Goal: Task Accomplishment & Management: Complete application form

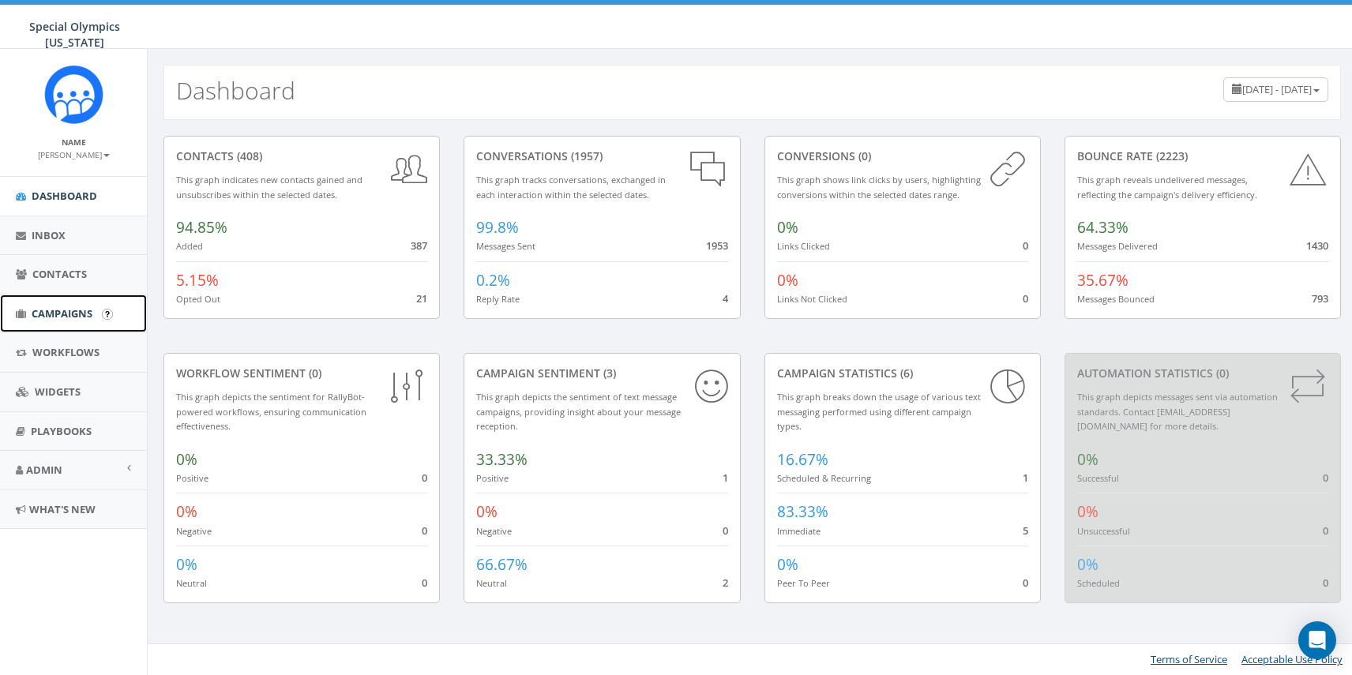
click at [51, 311] on span "Campaigns" at bounding box center [62, 313] width 61 height 14
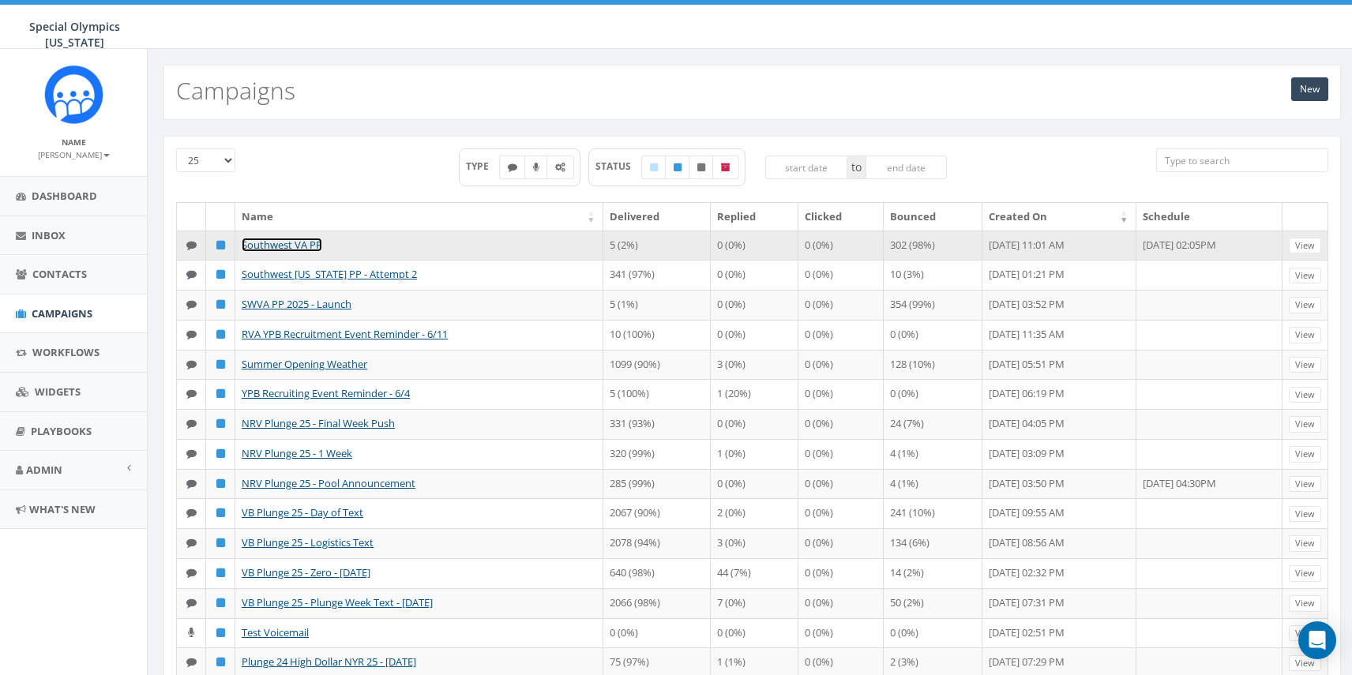
click at [291, 246] on link "Southwest VA PP" at bounding box center [282, 245] width 81 height 14
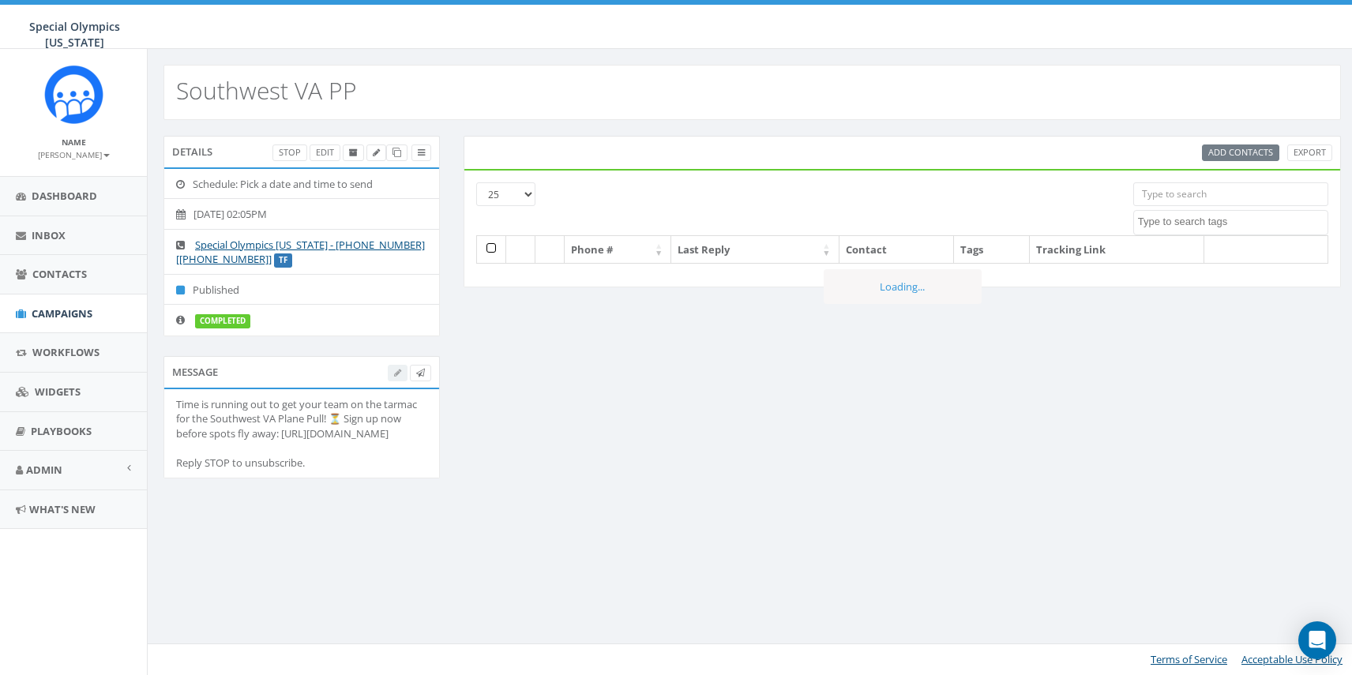
select select
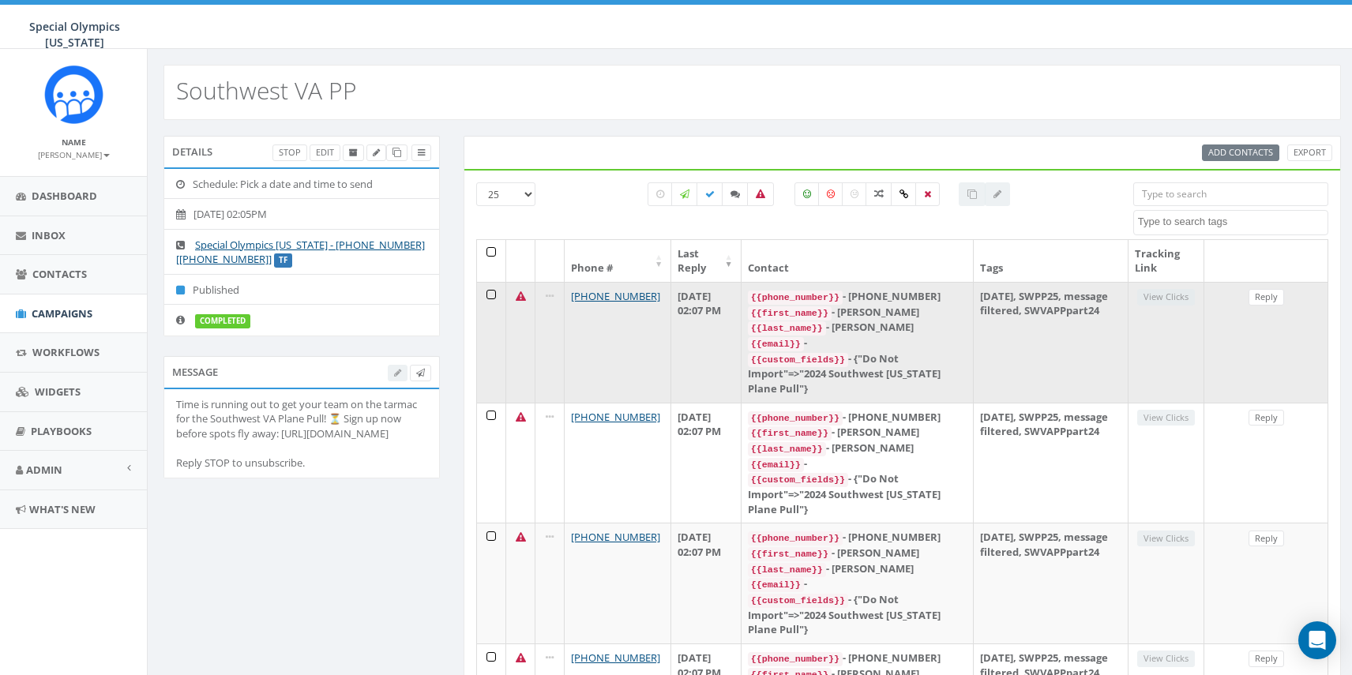
click at [1086, 340] on td "2025/08/26, SWPP25, message filtered, SWVAPPpart24" at bounding box center [1051, 342] width 155 height 121
click at [1174, 305] on td "View Clicks" at bounding box center [1166, 342] width 76 height 121
click at [998, 332] on td "2025/08/26, SWPP25, message filtered, SWVAPPpart24" at bounding box center [1051, 342] width 155 height 121
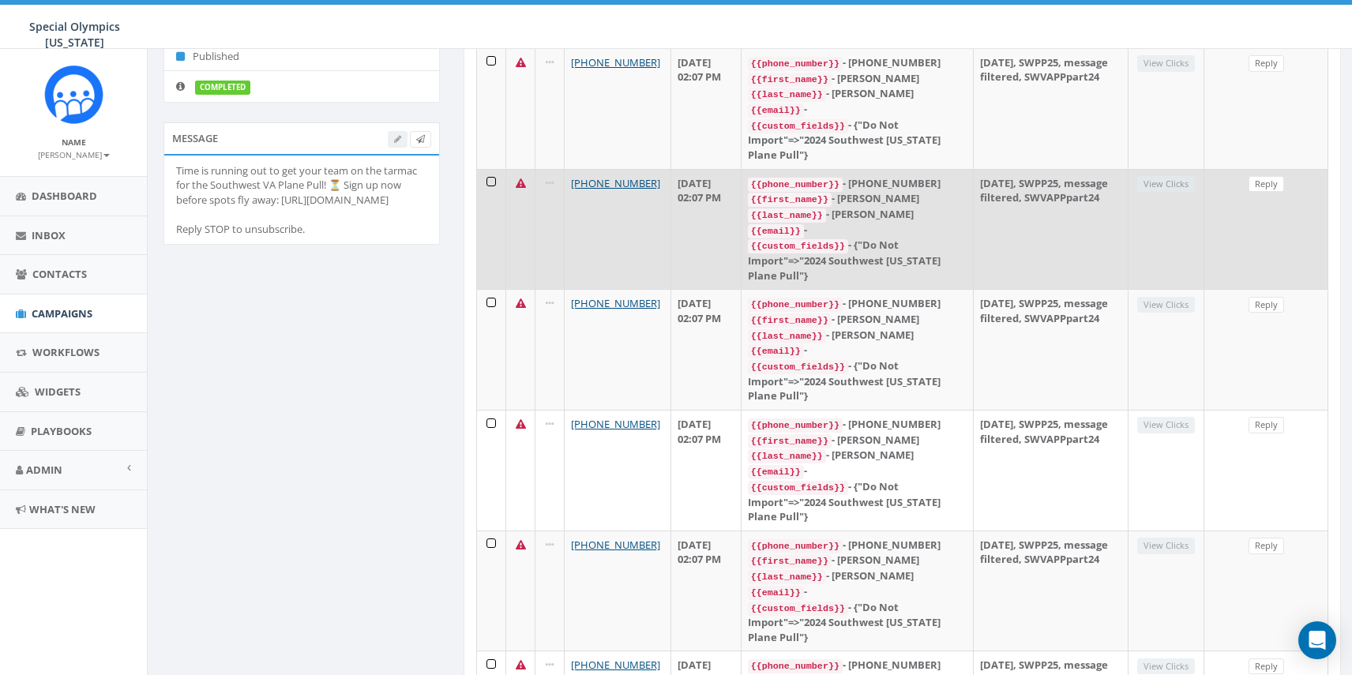
scroll to position [1267, 0]
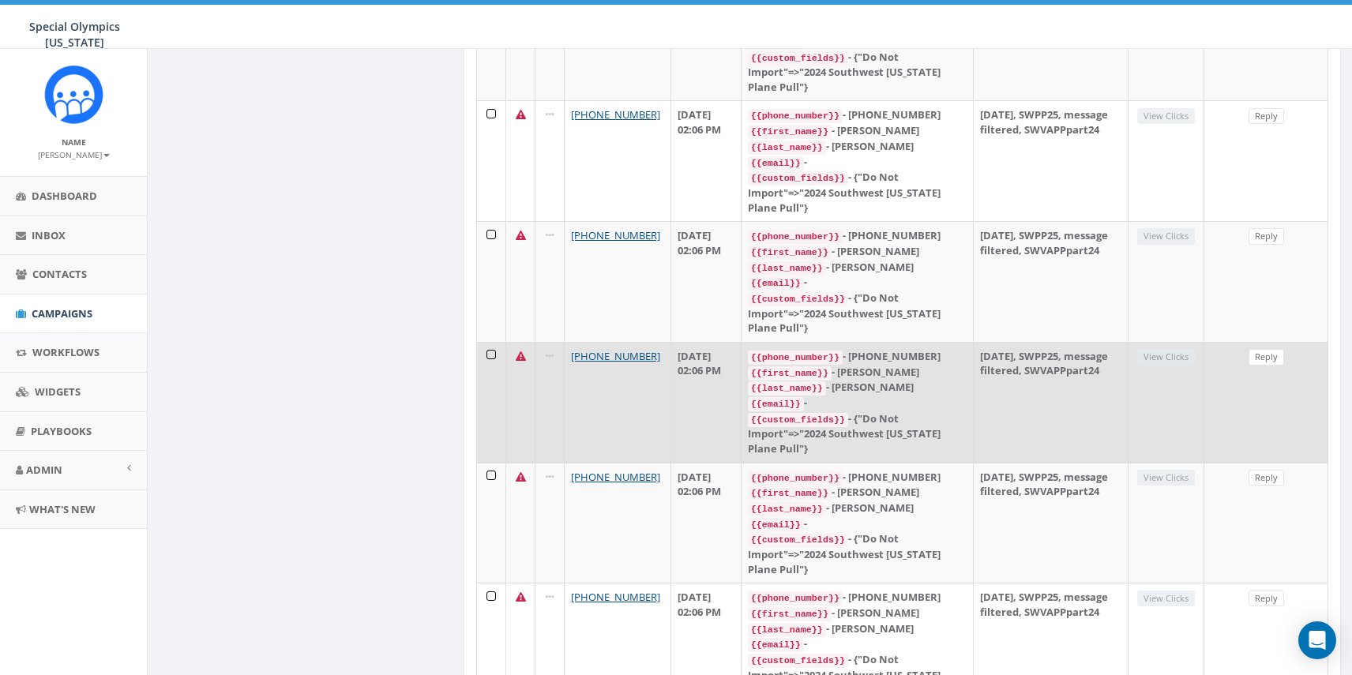
click at [918, 411] on div "{{custom_fields}} - {"Do Not Import"=>"2024 Southwest Virginia Plane Pull"}" at bounding box center [858, 433] width 220 height 45
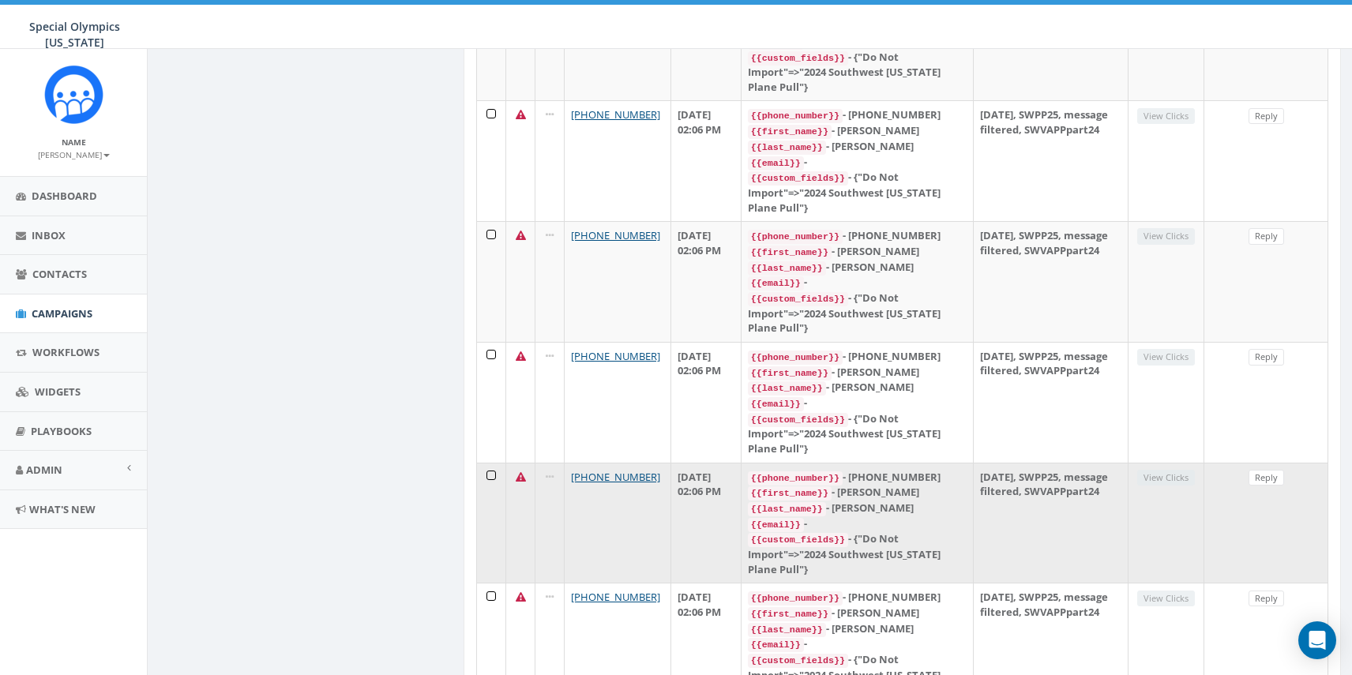
click at [901, 530] on td "{{phone_number}} - +15405978057 {{first_name}} - Chris {{last_name}} - Thompson…" at bounding box center [857, 523] width 233 height 121
click at [1269, 470] on link "Reply" at bounding box center [1266, 478] width 36 height 17
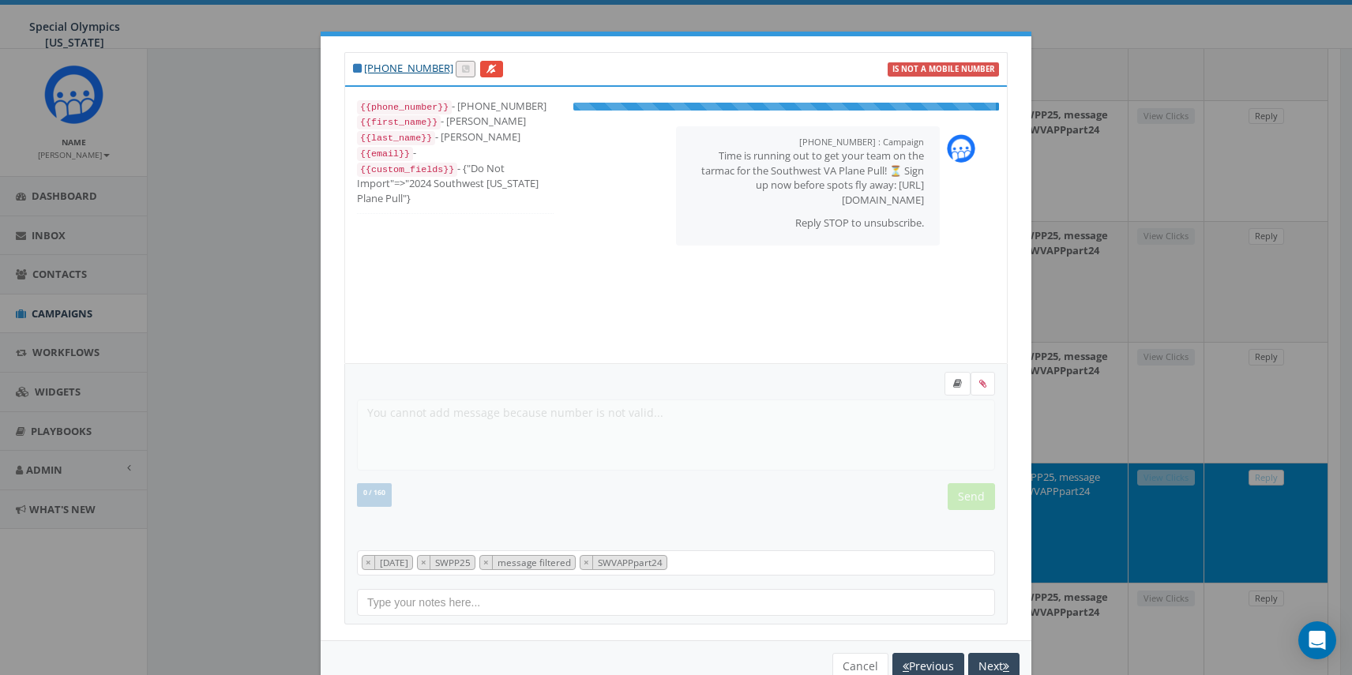
scroll to position [47, 0]
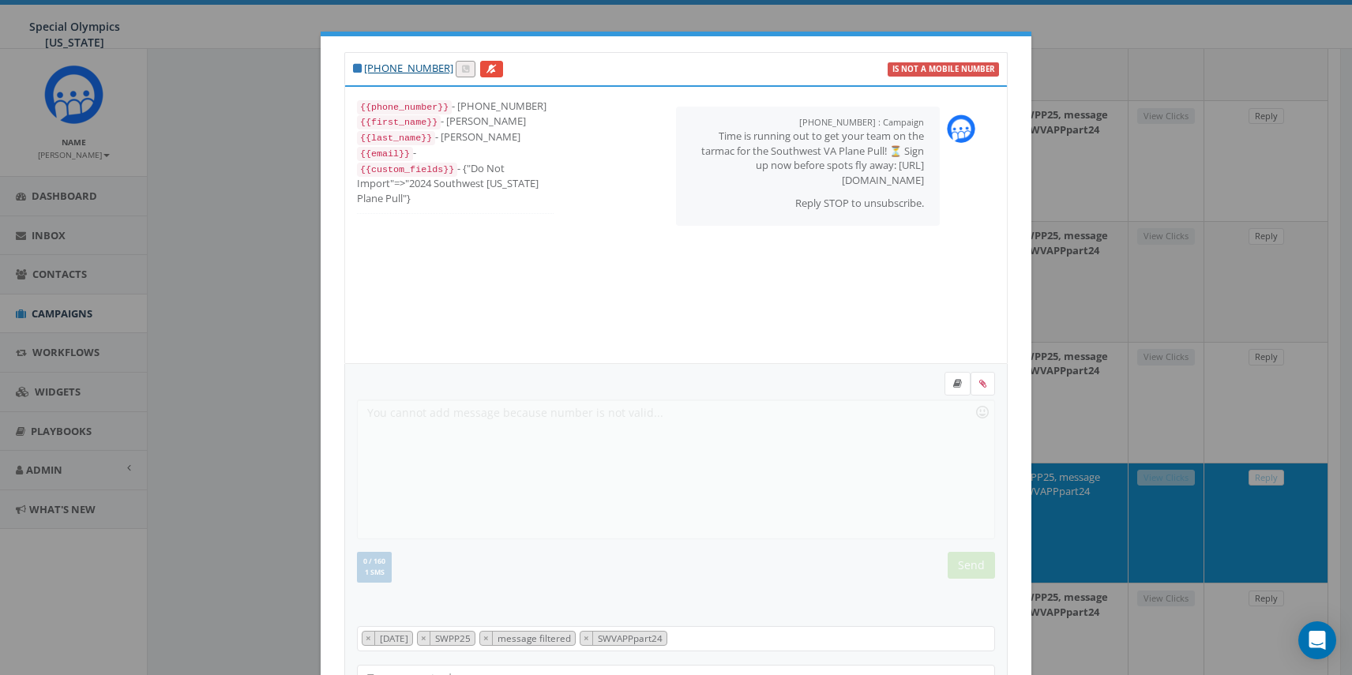
click at [1041, 88] on div "+1 540-597-8057 is not a mobile number {{phone_number}} - +15405978057 {{first_…" at bounding box center [676, 337] width 1352 height 675
click at [257, 451] on div "+1 540-597-8057 is not a mobile number {{phone_number}} - +15405978057 {{first_…" at bounding box center [676, 337] width 1352 height 675
click at [937, 69] on label "is not a mobile number" at bounding box center [943, 69] width 111 height 14
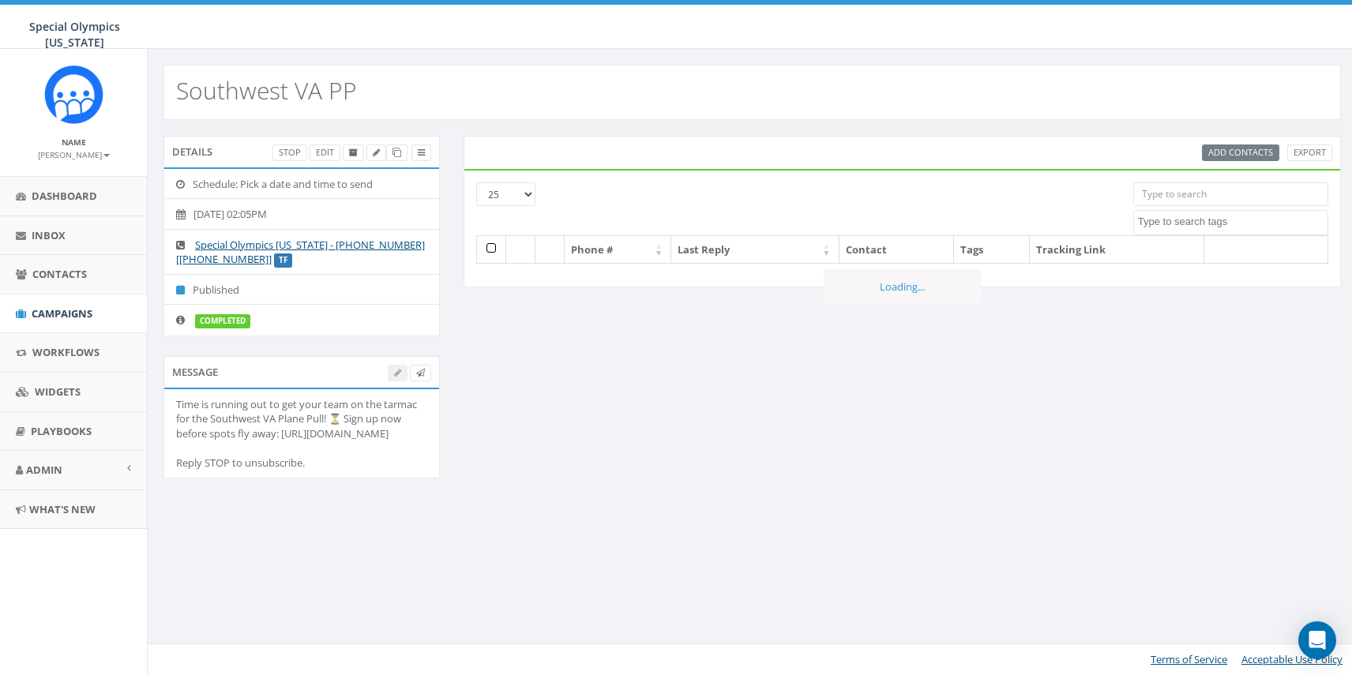
select select
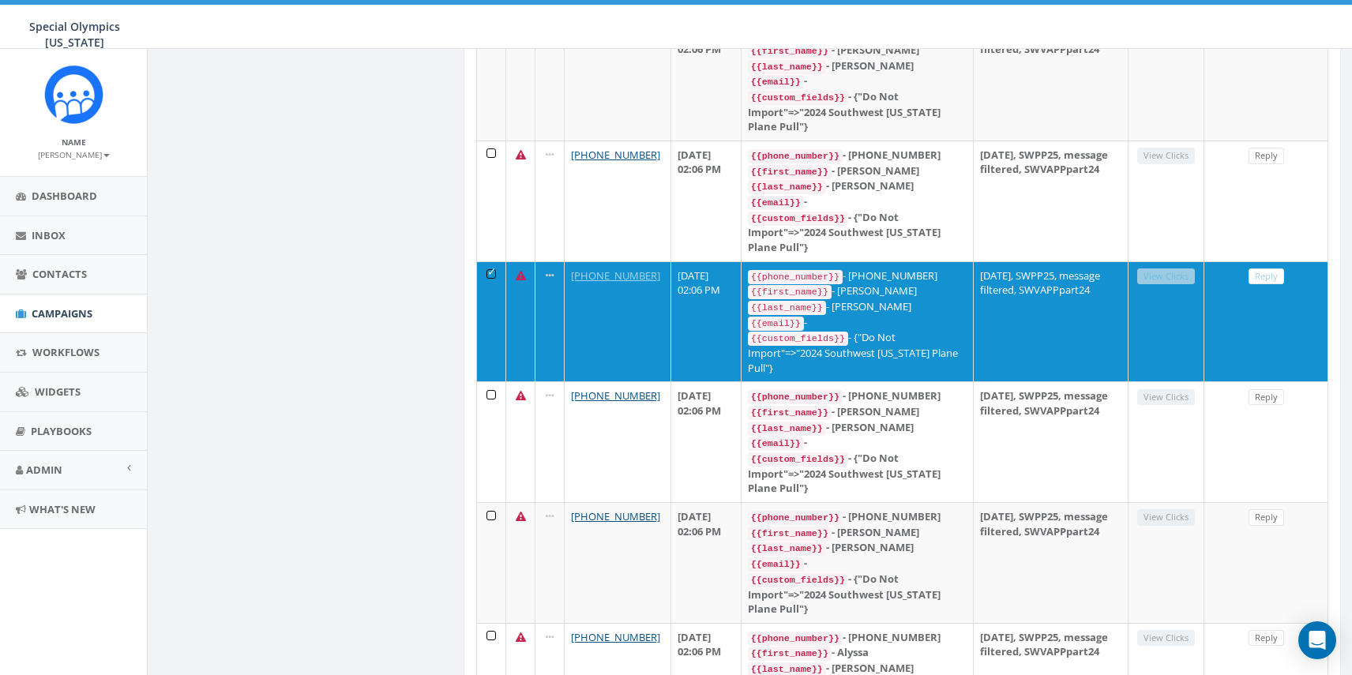
scroll to position [1721, 0]
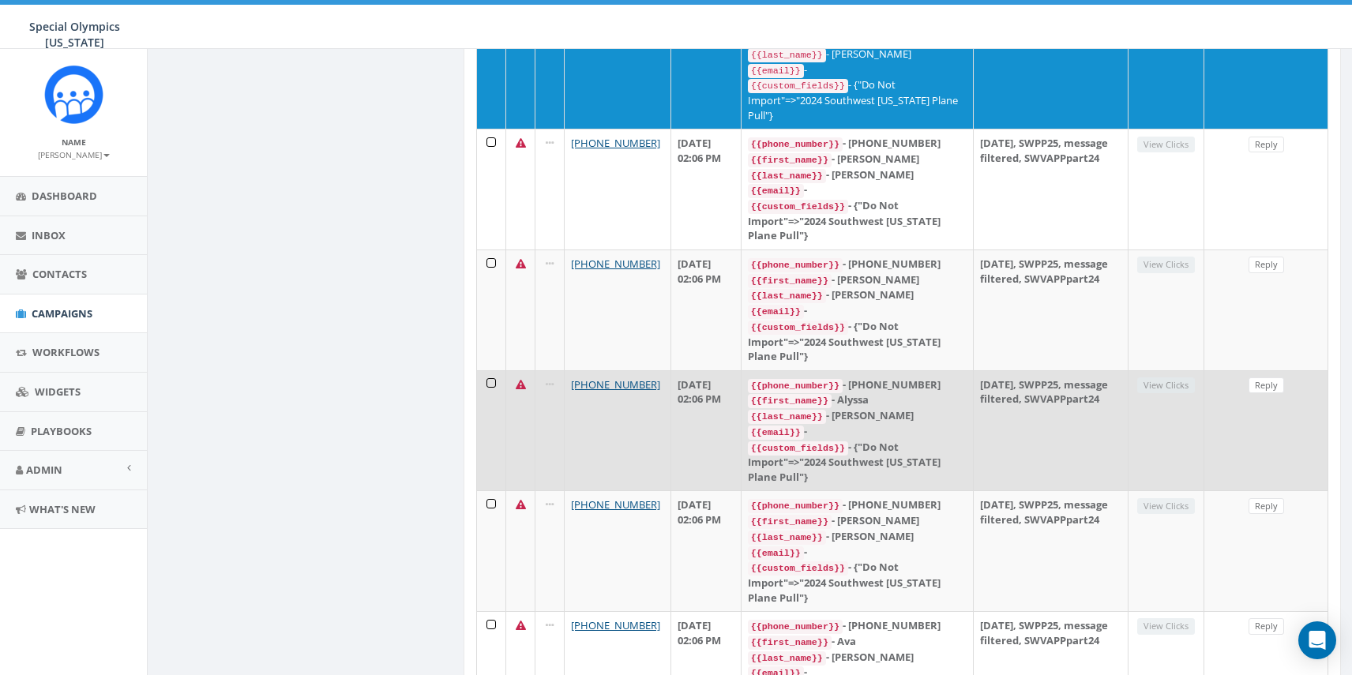
click at [723, 370] on td "August 27, 2025 02:06 PM" at bounding box center [705, 430] width 69 height 121
click at [828, 379] on code "{{phone_number}}" at bounding box center [795, 386] width 95 height 14
click at [570, 370] on td "+1 530-312-3740" at bounding box center [618, 430] width 107 height 121
click at [597, 377] on link "+1 530-312-3740" at bounding box center [615, 384] width 89 height 14
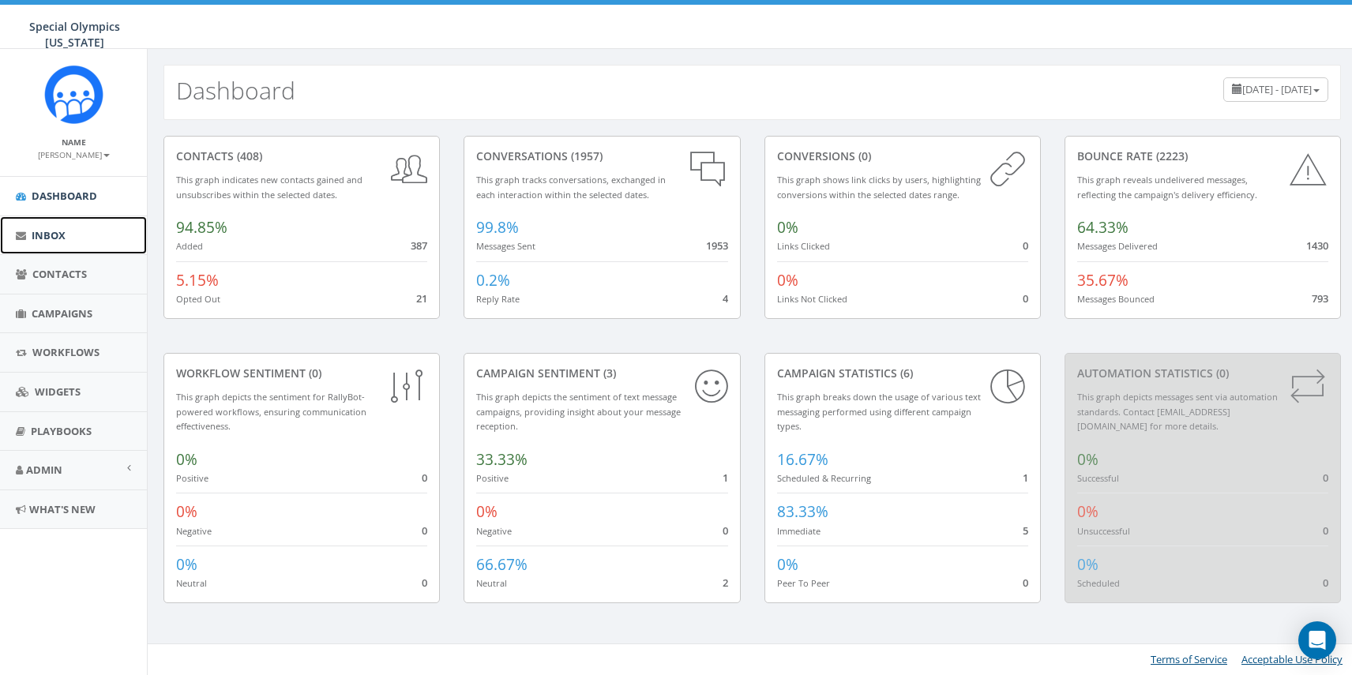
click at [47, 241] on span "Inbox" at bounding box center [49, 235] width 34 height 14
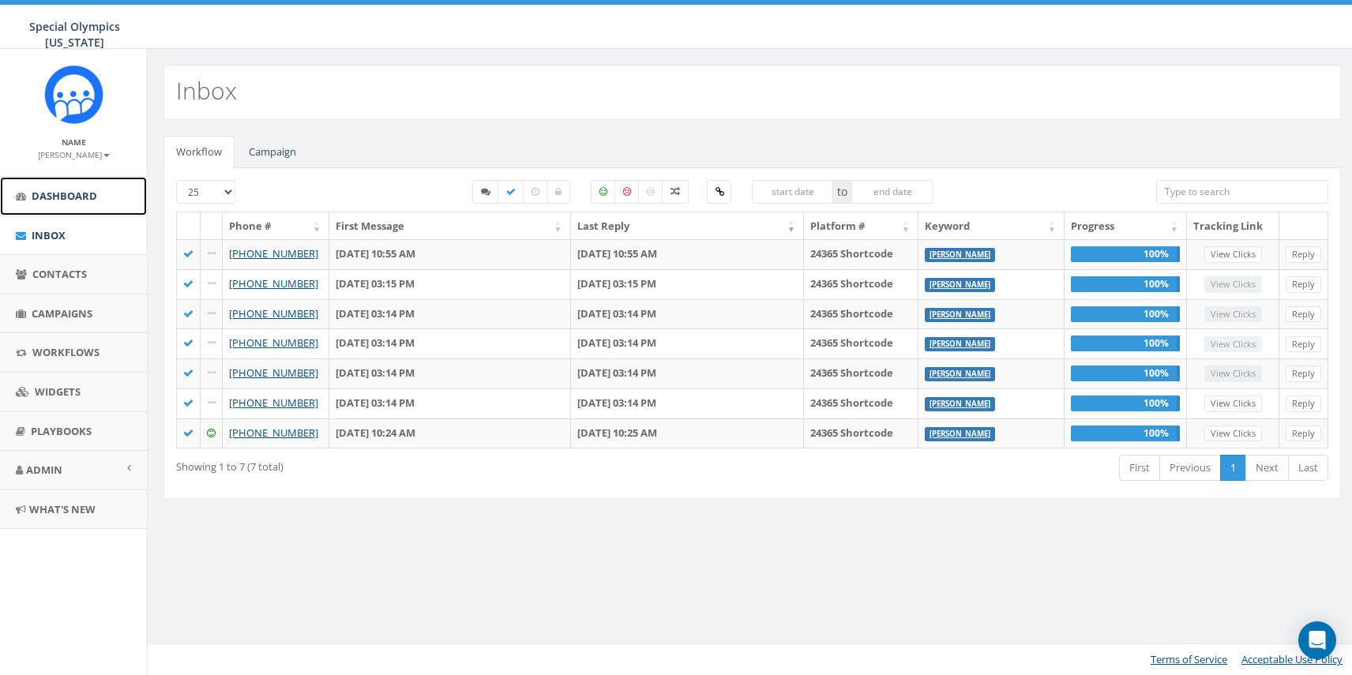
click at [54, 205] on link "Dashboard" at bounding box center [73, 196] width 147 height 39
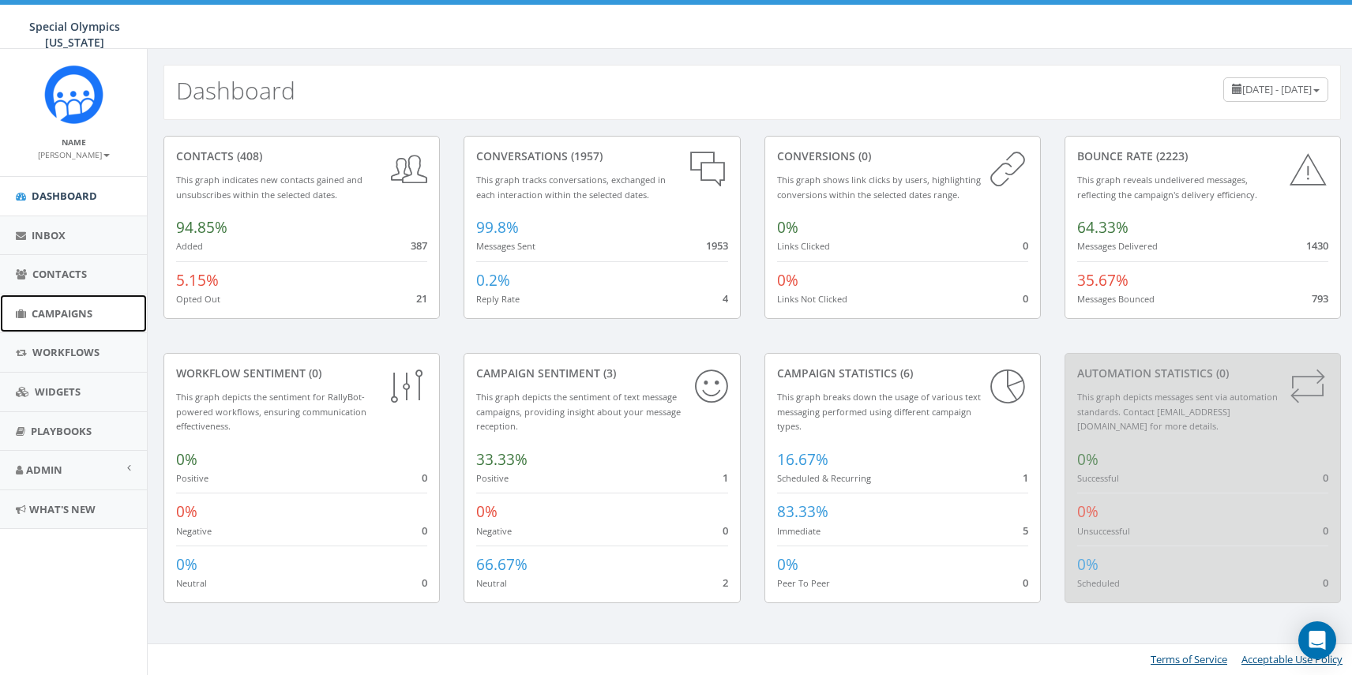
click at [60, 306] on link "Campaigns" at bounding box center [73, 314] width 147 height 39
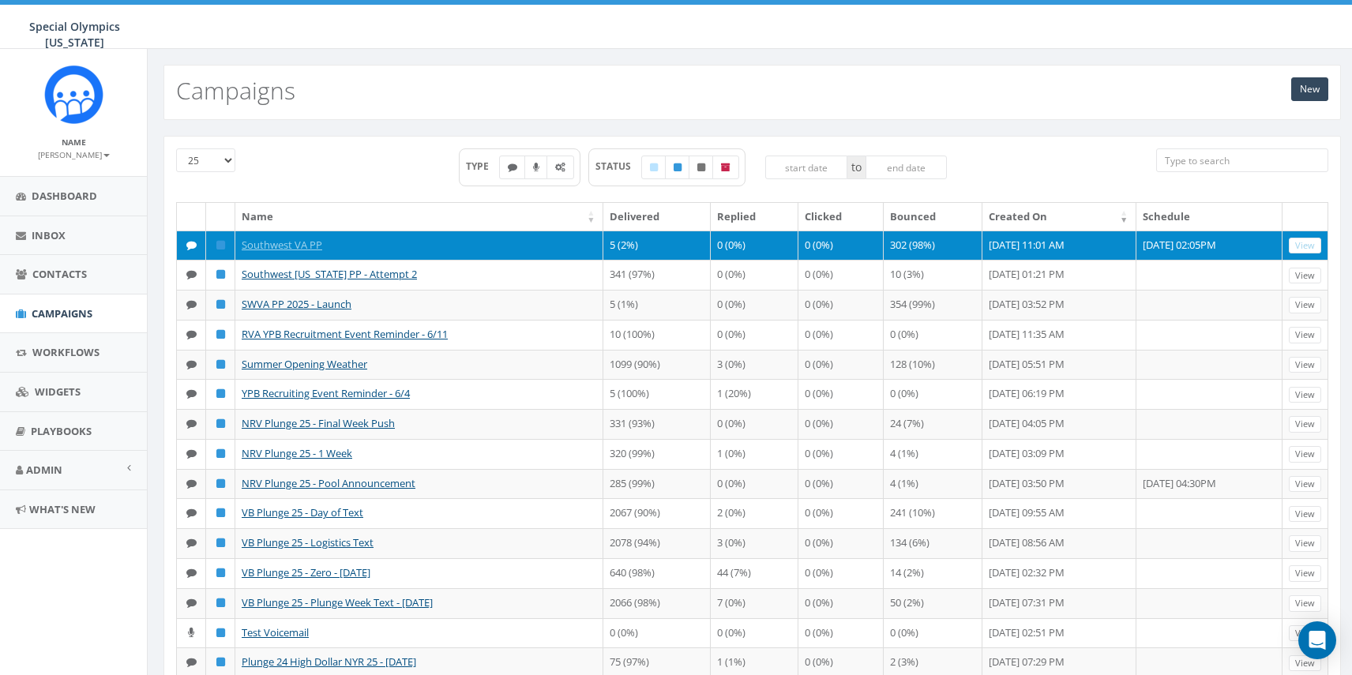
click at [369, 250] on td "Southwest VA PP" at bounding box center [419, 246] width 368 height 30
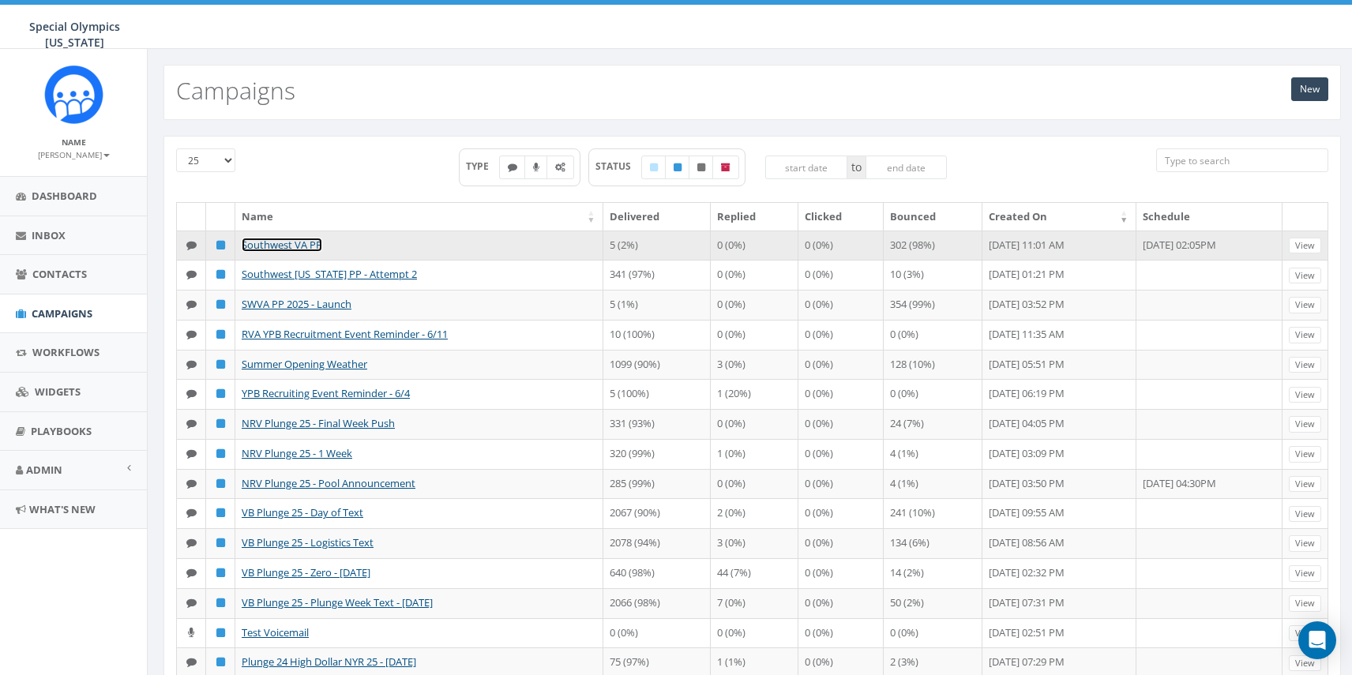
click at [266, 242] on link "Southwest VA PP" at bounding box center [282, 245] width 81 height 14
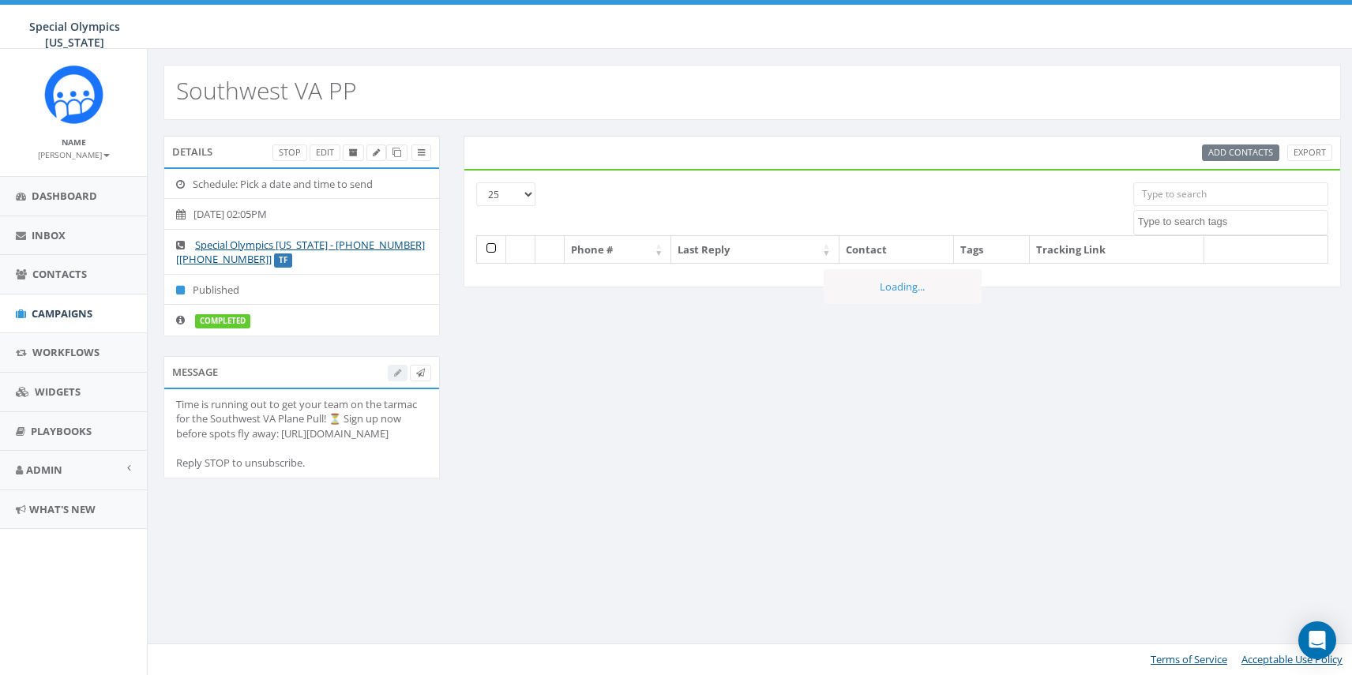
select select
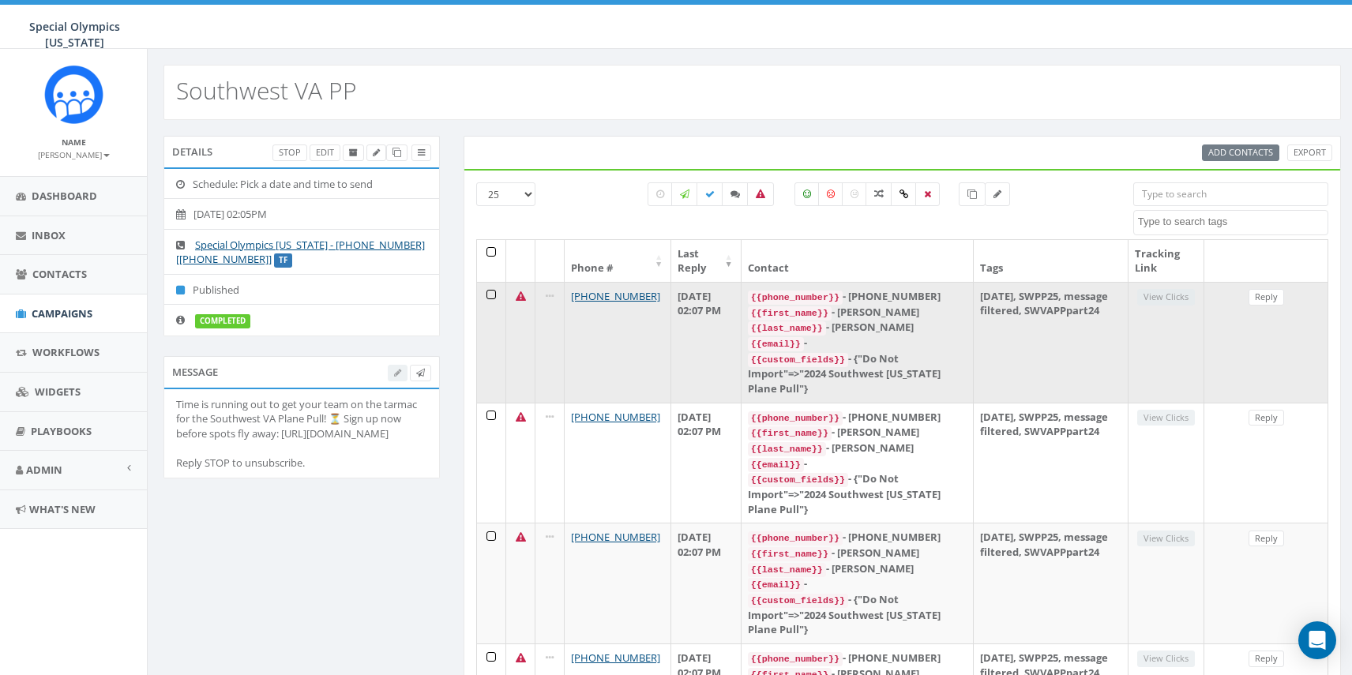
click at [1060, 328] on td "[DATE], SWPP25, message filtered, SWVAPPpart24" at bounding box center [1051, 342] width 155 height 121
drag, startPoint x: 1035, startPoint y: 298, endPoint x: 977, endPoint y: 298, distance: 58.4
type textarea "[DATE]"
click at [977, 298] on td "[DATE], SWPP25, message filtered, SWVAPPpart24" at bounding box center [1051, 342] width 155 height 121
copy td "[DATE]"
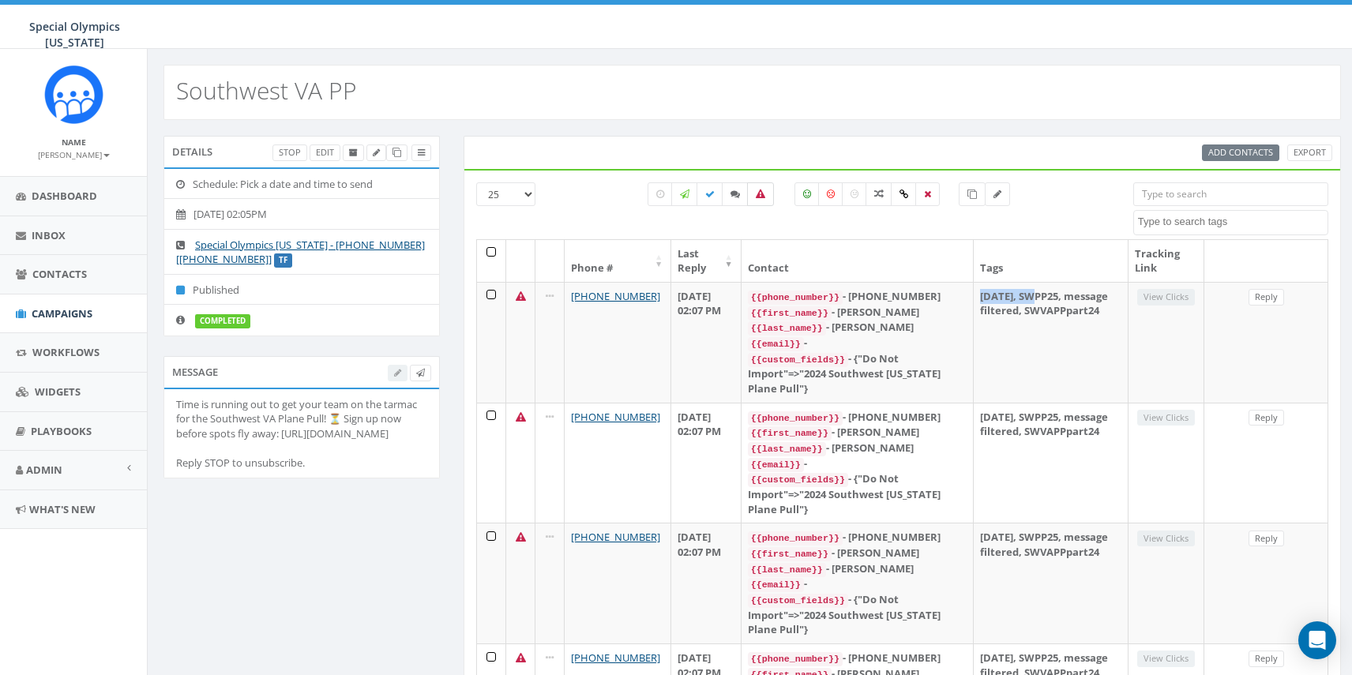
click at [756, 190] on icon at bounding box center [760, 194] width 9 height 9
checkbox input "true"
click at [690, 189] on label at bounding box center [684, 194] width 27 height 24
checkbox input "true"
click at [711, 196] on icon at bounding box center [709, 194] width 9 height 9
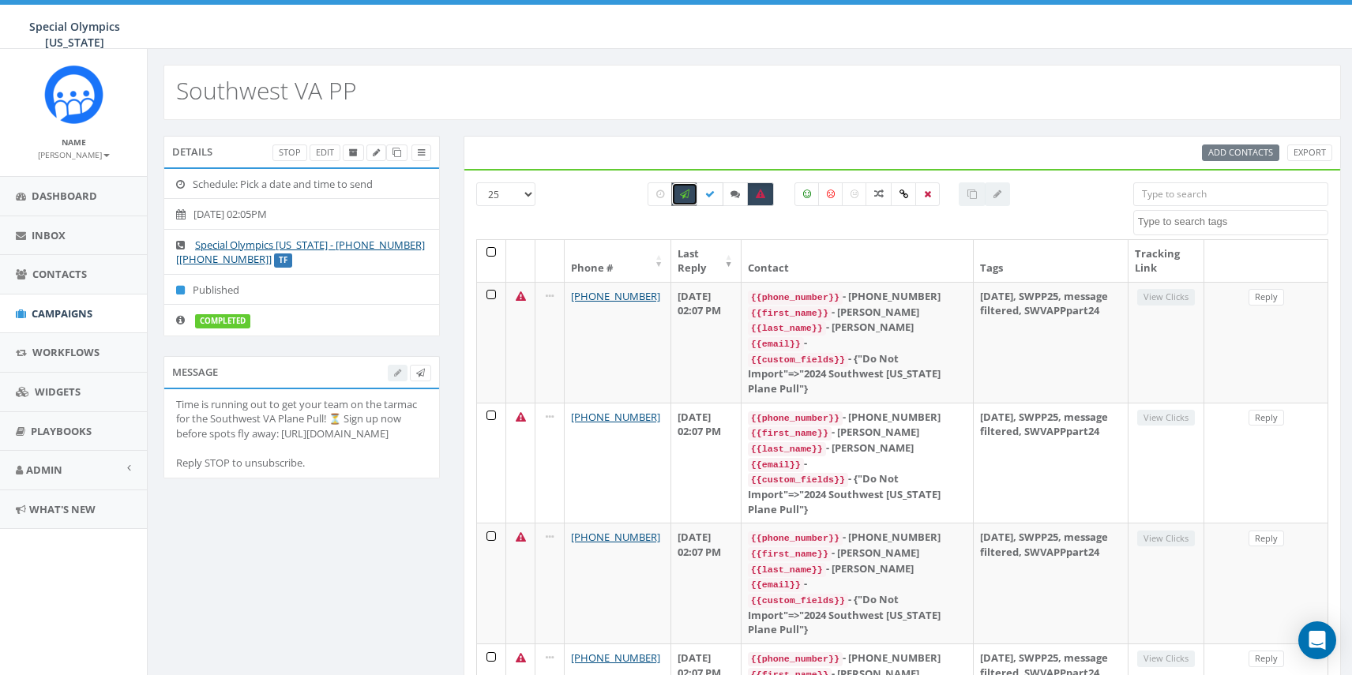
checkbox input "true"
click at [753, 194] on label at bounding box center [760, 194] width 27 height 24
checkbox input "false"
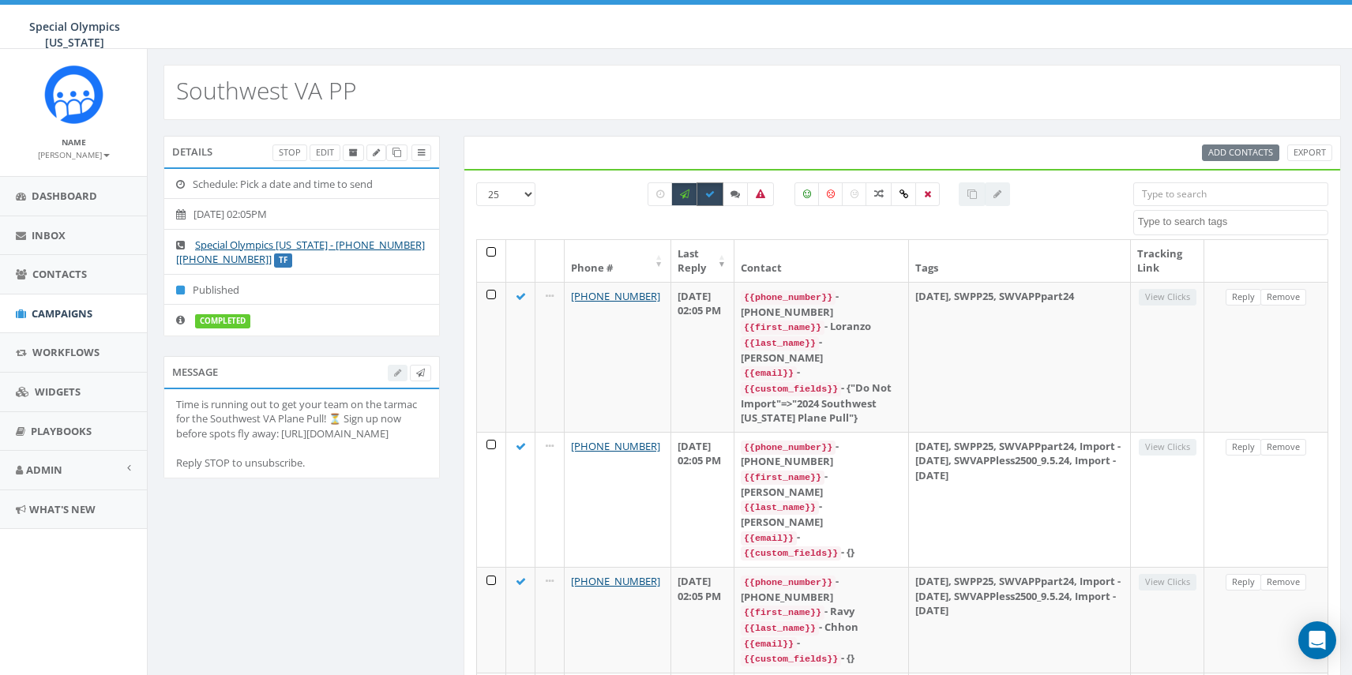
click at [705, 197] on icon at bounding box center [709, 194] width 9 height 9
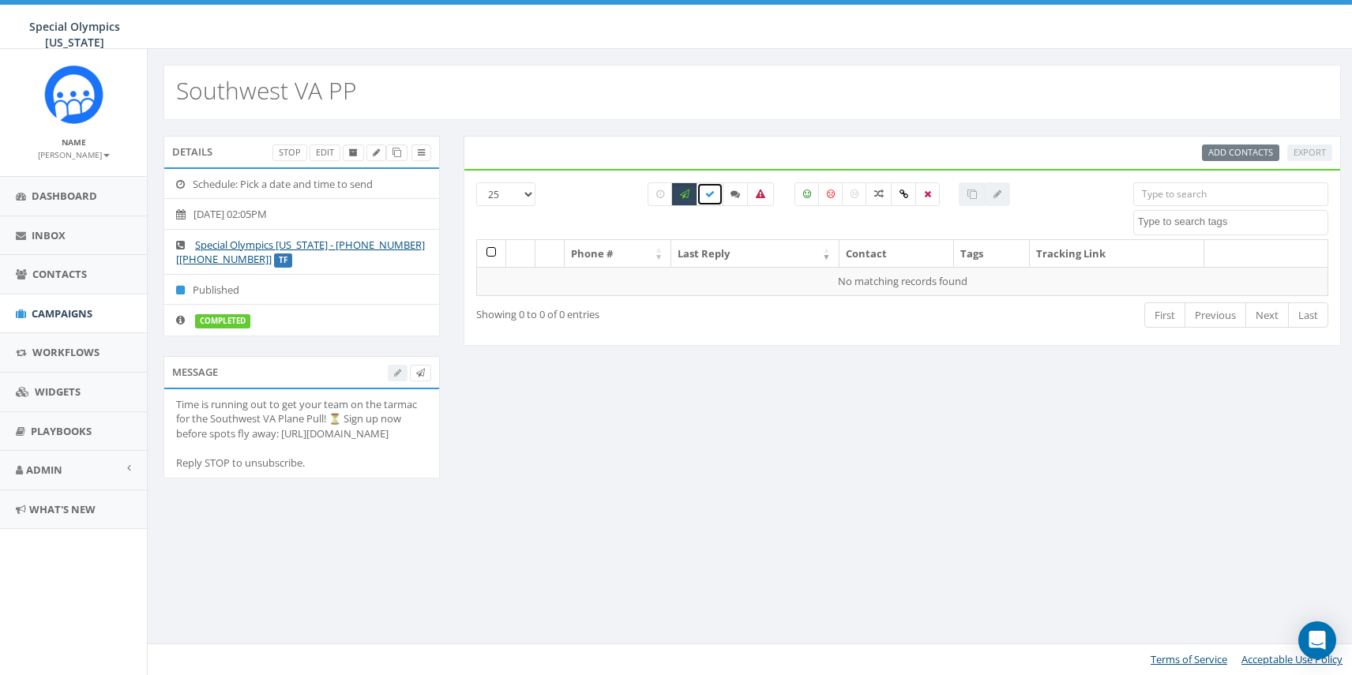
click at [705, 197] on icon at bounding box center [709, 194] width 9 height 9
checkbox input "true"
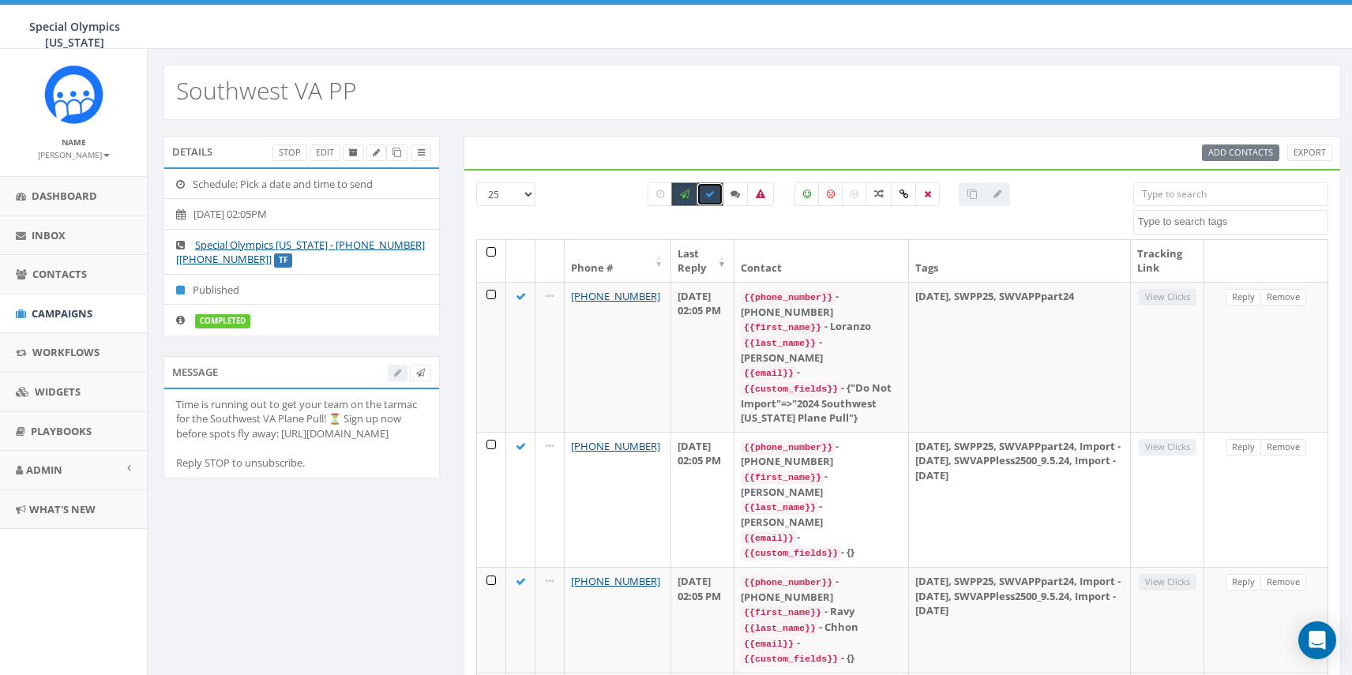
click at [681, 197] on icon at bounding box center [684, 194] width 9 height 9
checkbox input "false"
click at [707, 197] on icon at bounding box center [709, 194] width 9 height 9
checkbox input "false"
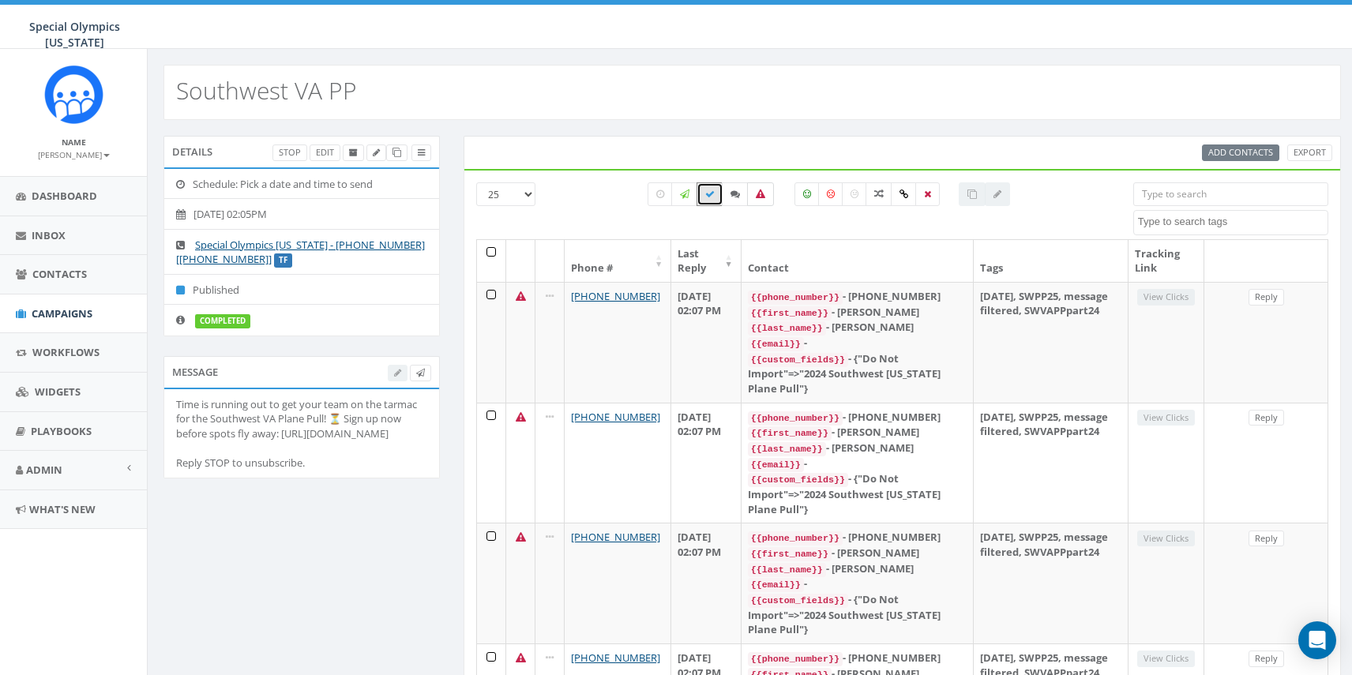
click at [769, 193] on label at bounding box center [760, 194] width 27 height 24
checkbox input "true"
click at [70, 312] on span "Campaigns" at bounding box center [62, 313] width 61 height 14
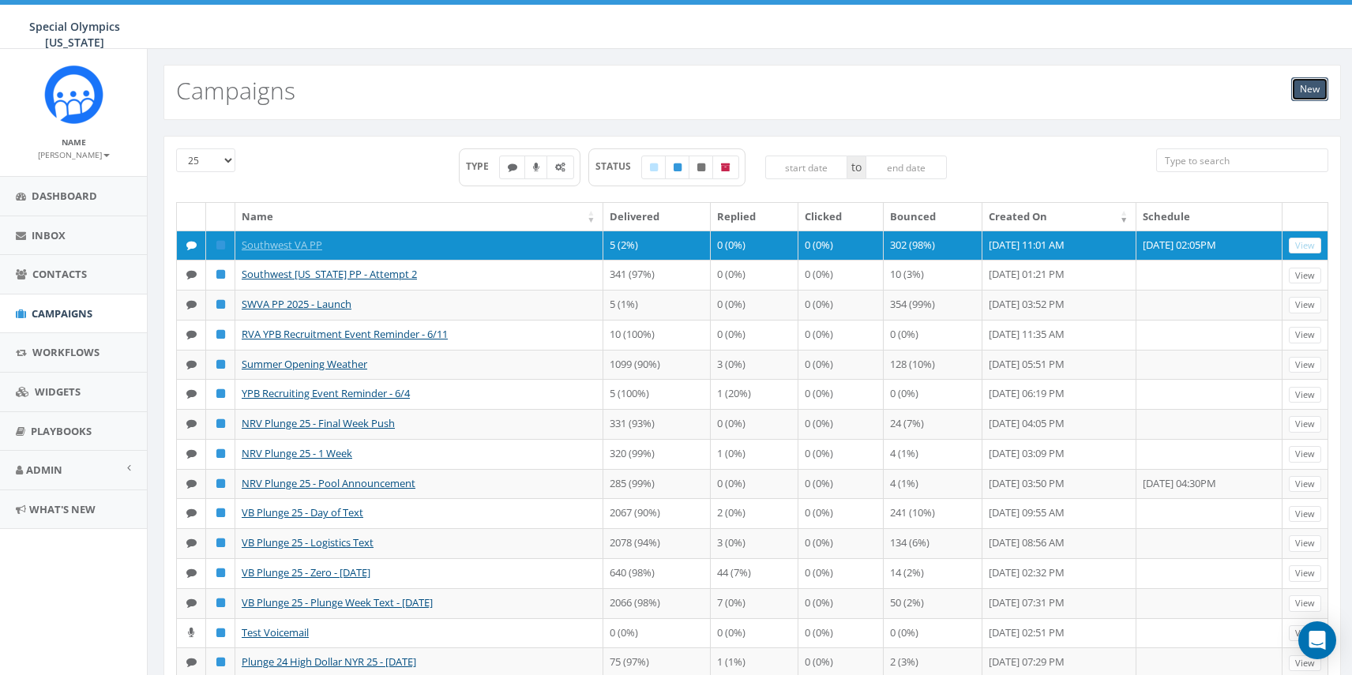
click at [1301, 94] on link "New" at bounding box center [1309, 89] width 37 height 24
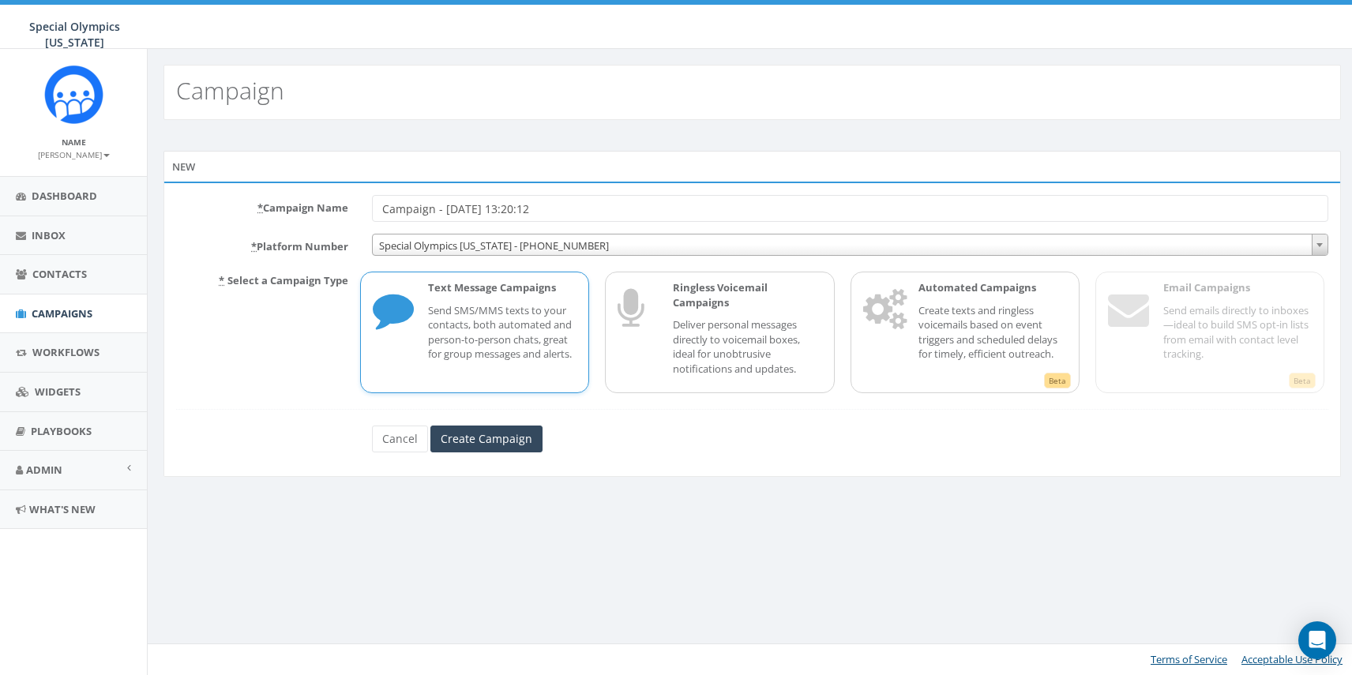
click at [636, 201] on input "Campaign - [DATE] 13:20:12" at bounding box center [850, 208] width 956 height 27
click at [636, 201] on input "Campaign - 08/27/2025, 13:20:12" at bounding box center [850, 208] width 956 height 27
type input "DPP Text"
click at [463, 409] on div at bounding box center [752, 409] width 1152 height 1
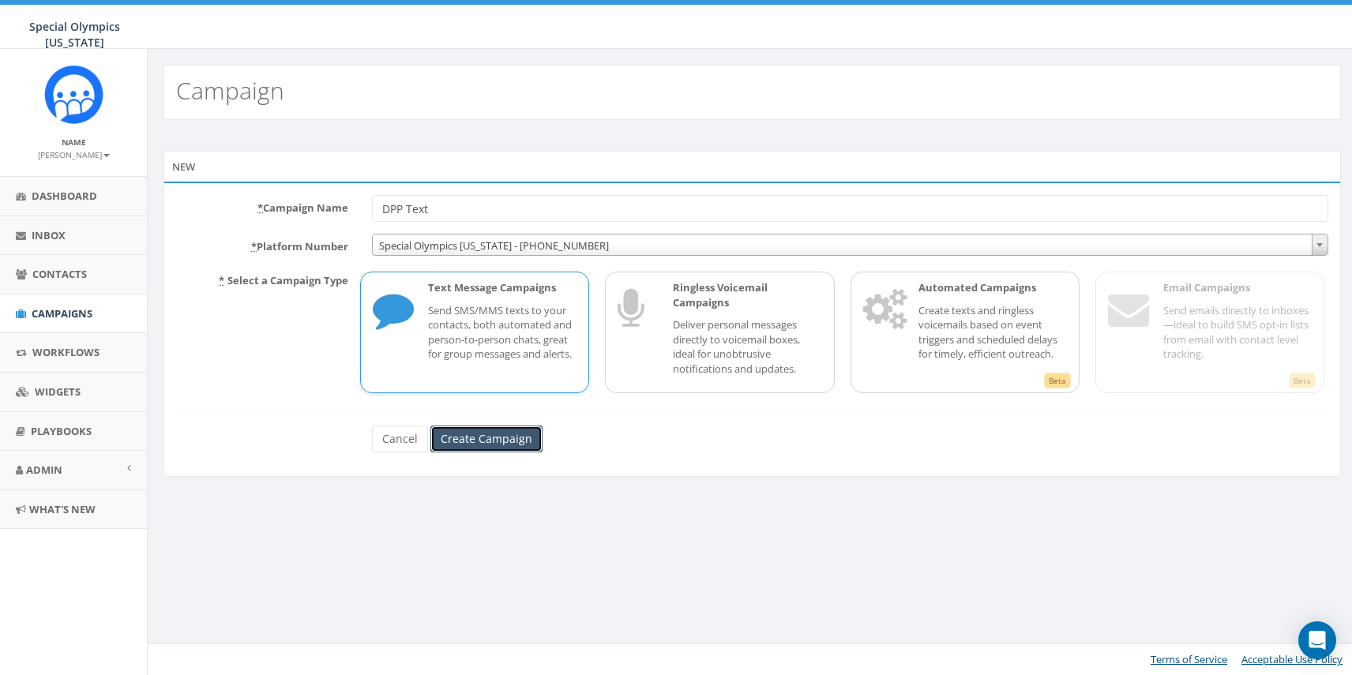
click at [464, 441] on input "Create Campaign" at bounding box center [486, 439] width 112 height 27
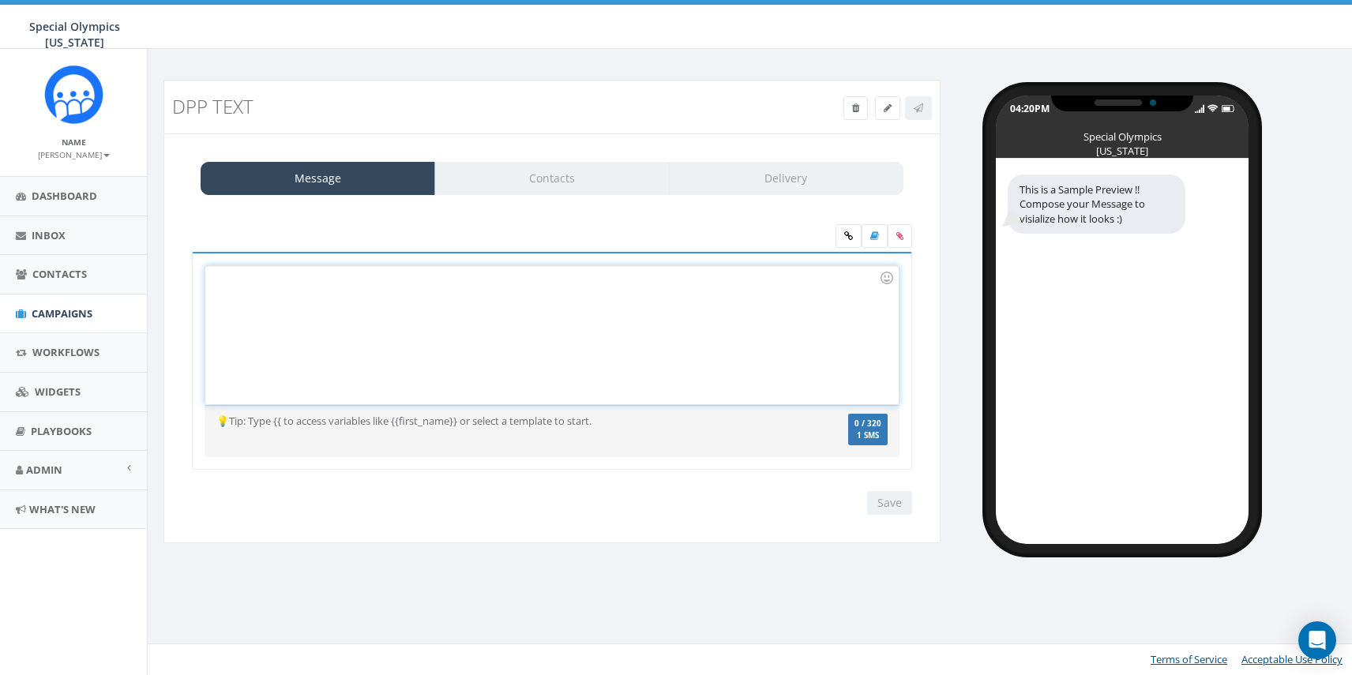
click at [411, 357] on div at bounding box center [551, 335] width 693 height 138
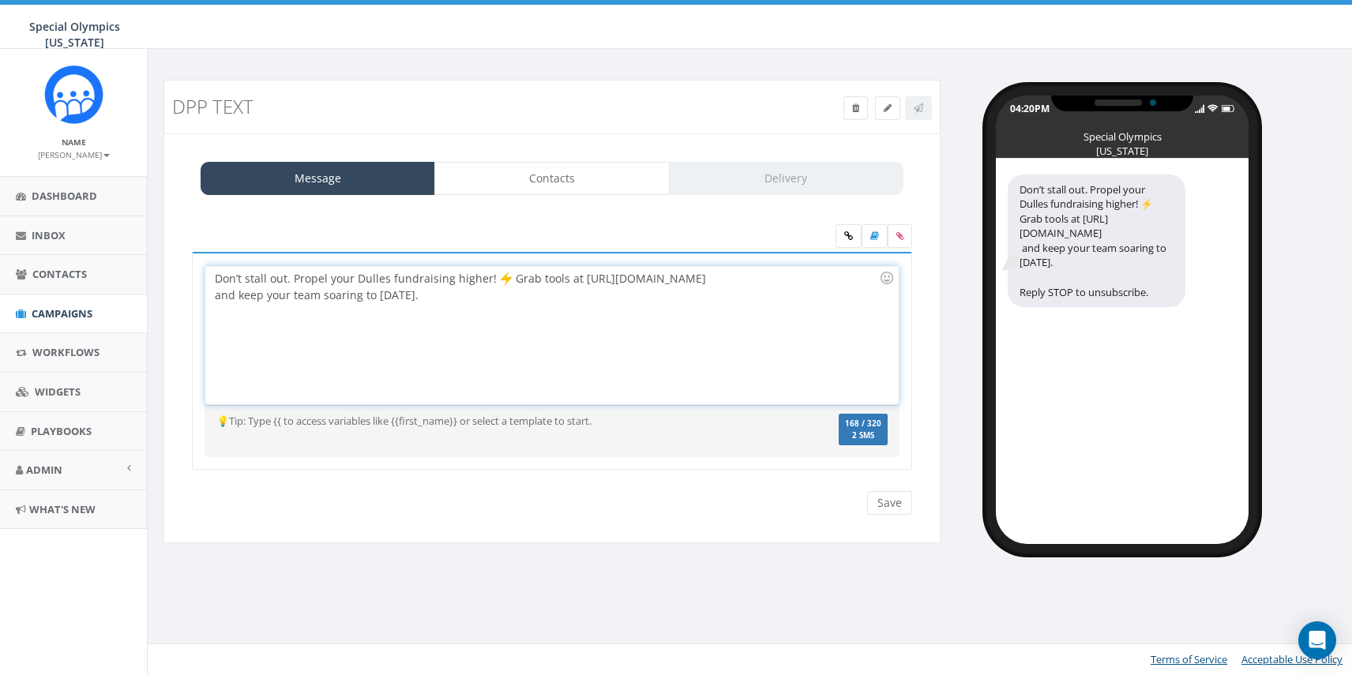
click at [504, 283] on img at bounding box center [506, 279] width 16 height 16
click at [513, 275] on div "Don’t stall out. Propel your Dulles fundraising higher! Grab tools at https://t…" at bounding box center [551, 335] width 693 height 138
click at [516, 280] on div "Don’t stall out. Propel your Dulles fundraising higher! Grab tools at https://t…" at bounding box center [551, 335] width 693 height 138
drag, startPoint x: 651, startPoint y: 281, endPoint x: 810, endPoint y: 281, distance: 158.7
type textarea "https://tinyurl.com/26PPTools"
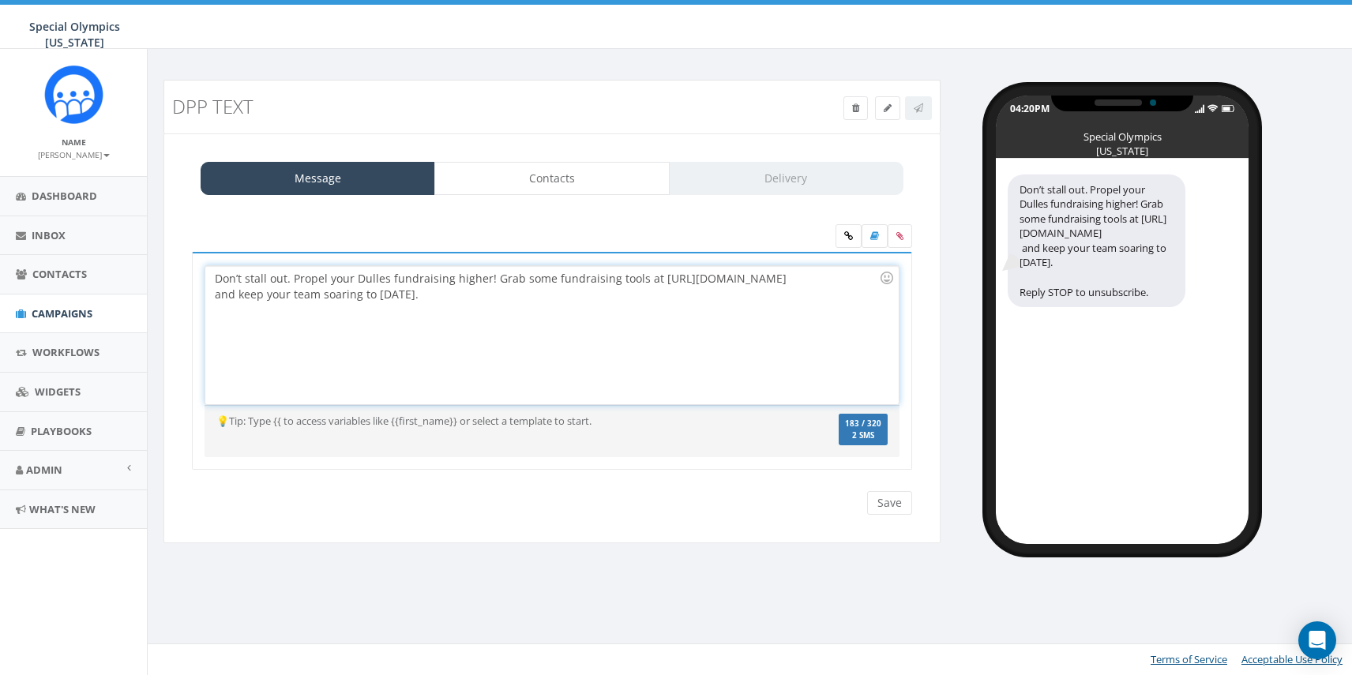
click at [810, 281] on div "Don’t stall out. Propel your Dulles fundraising higher! Grab some fundraising t…" at bounding box center [551, 335] width 693 height 138
click at [891, 505] on input "Save" at bounding box center [889, 503] width 45 height 24
click at [614, 176] on link "Contacts" at bounding box center [551, 178] width 235 height 33
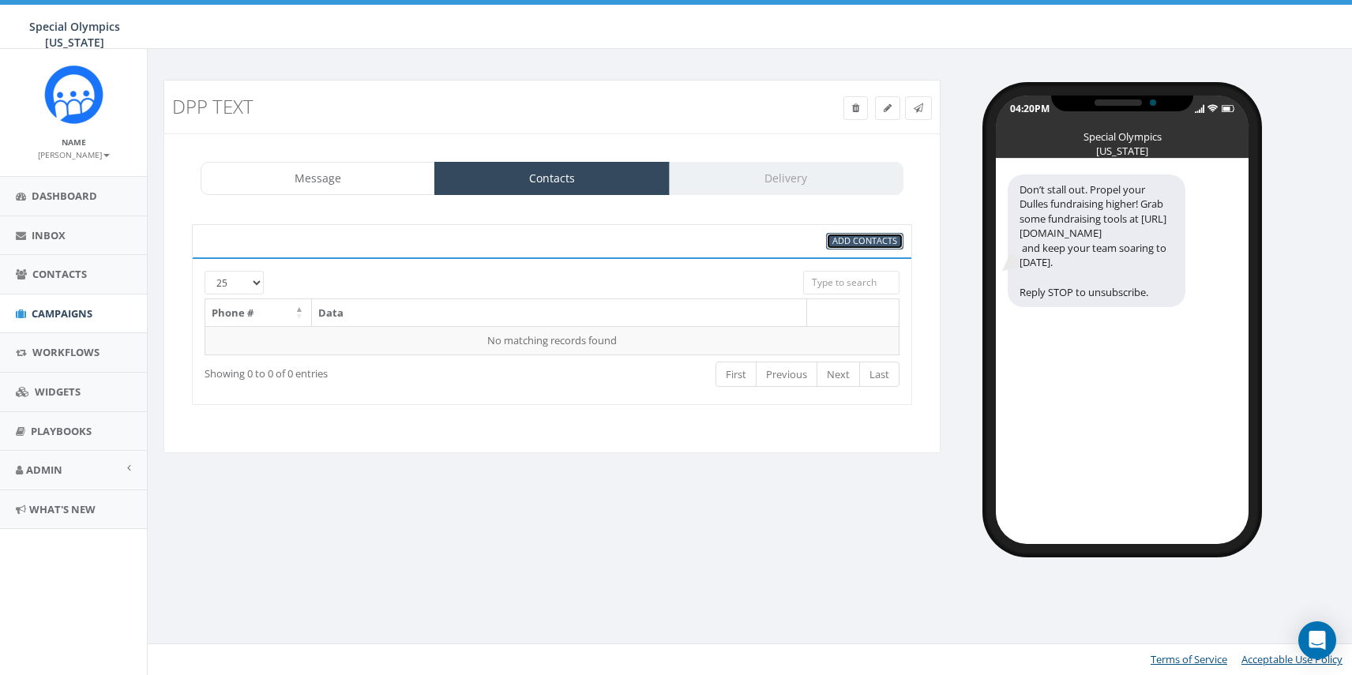
click at [829, 237] on link "Add Contacts" at bounding box center [864, 241] width 77 height 17
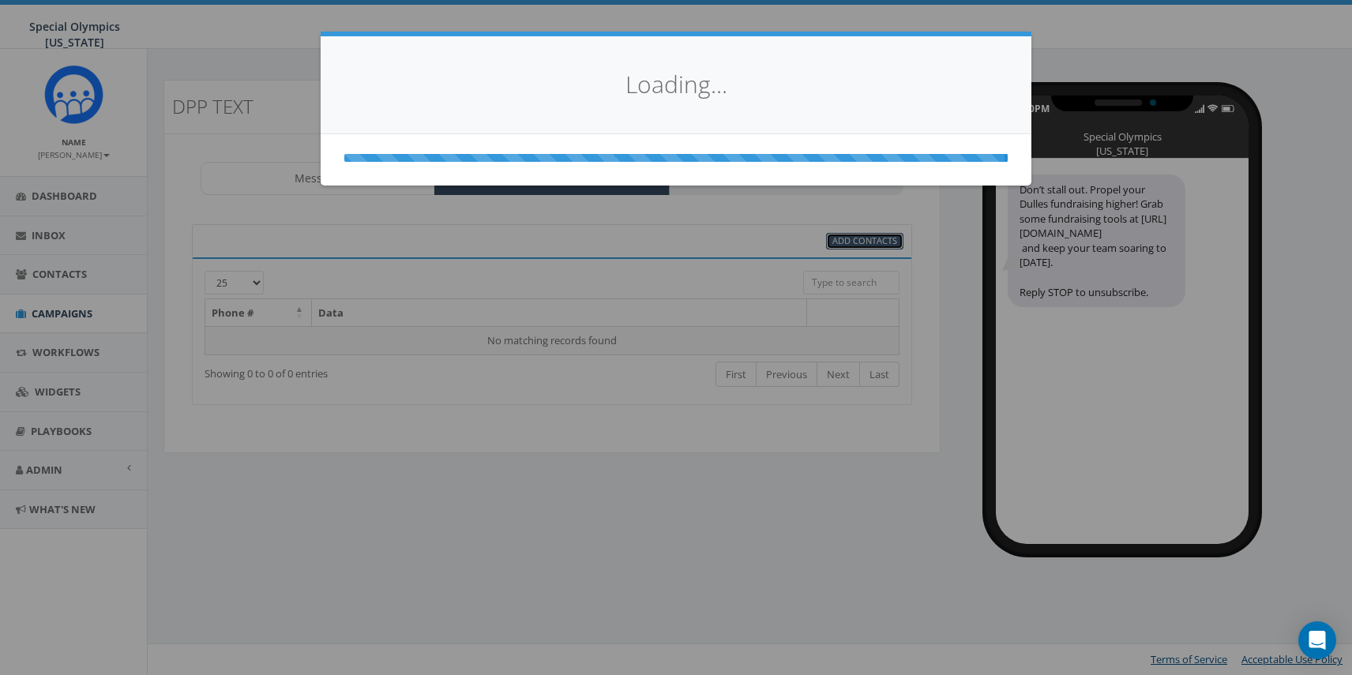
select select
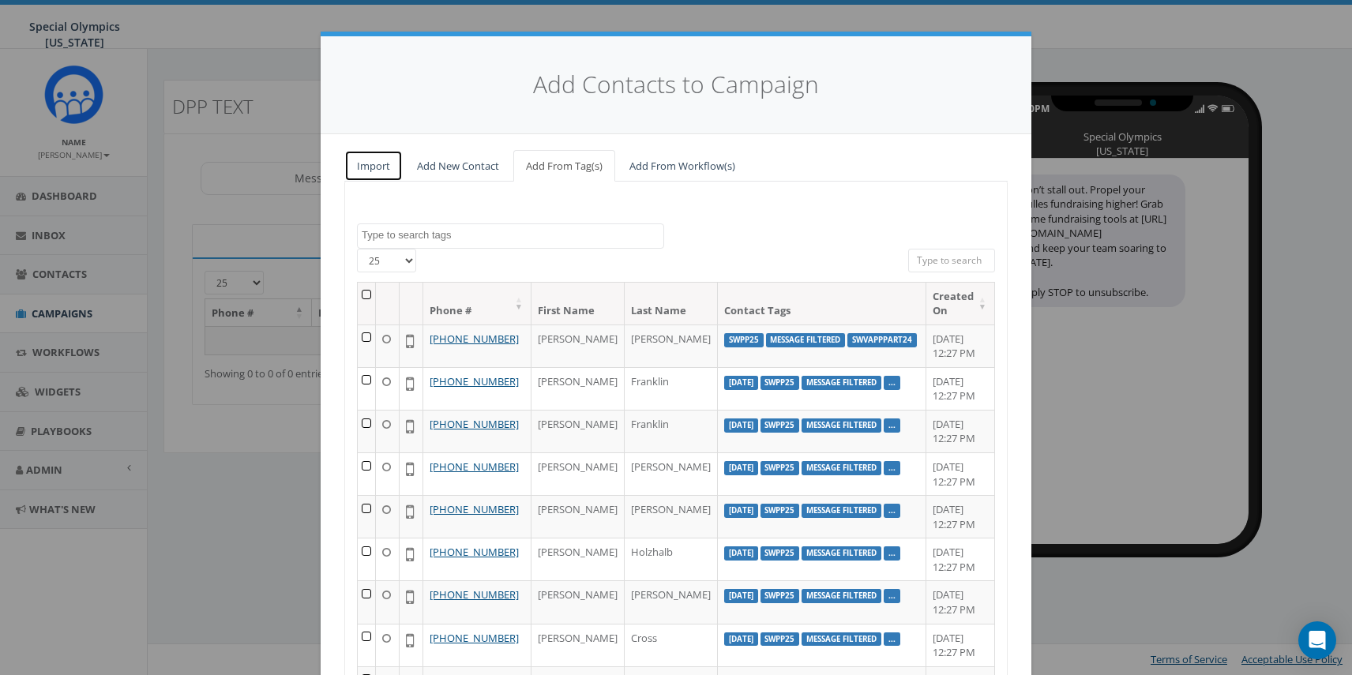
click at [385, 160] on link "Import" at bounding box center [373, 166] width 58 height 32
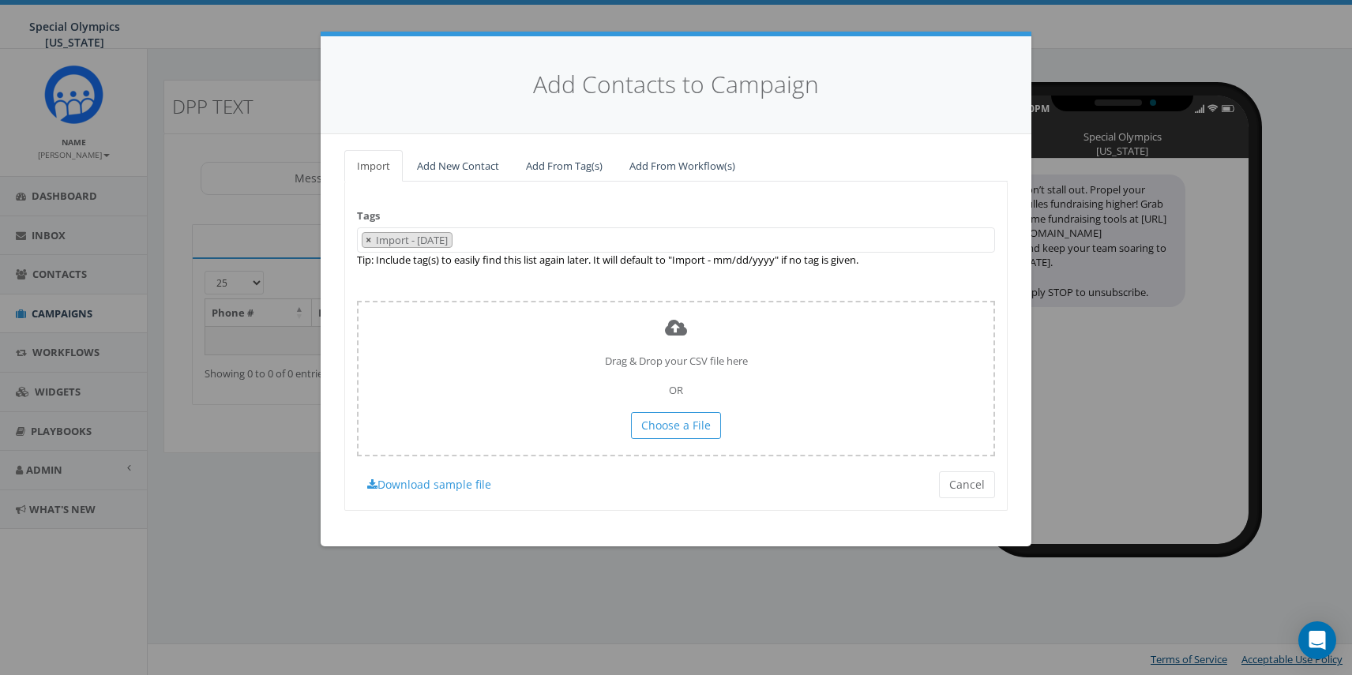
click at [369, 238] on span "×" at bounding box center [369, 240] width 6 height 14
select select
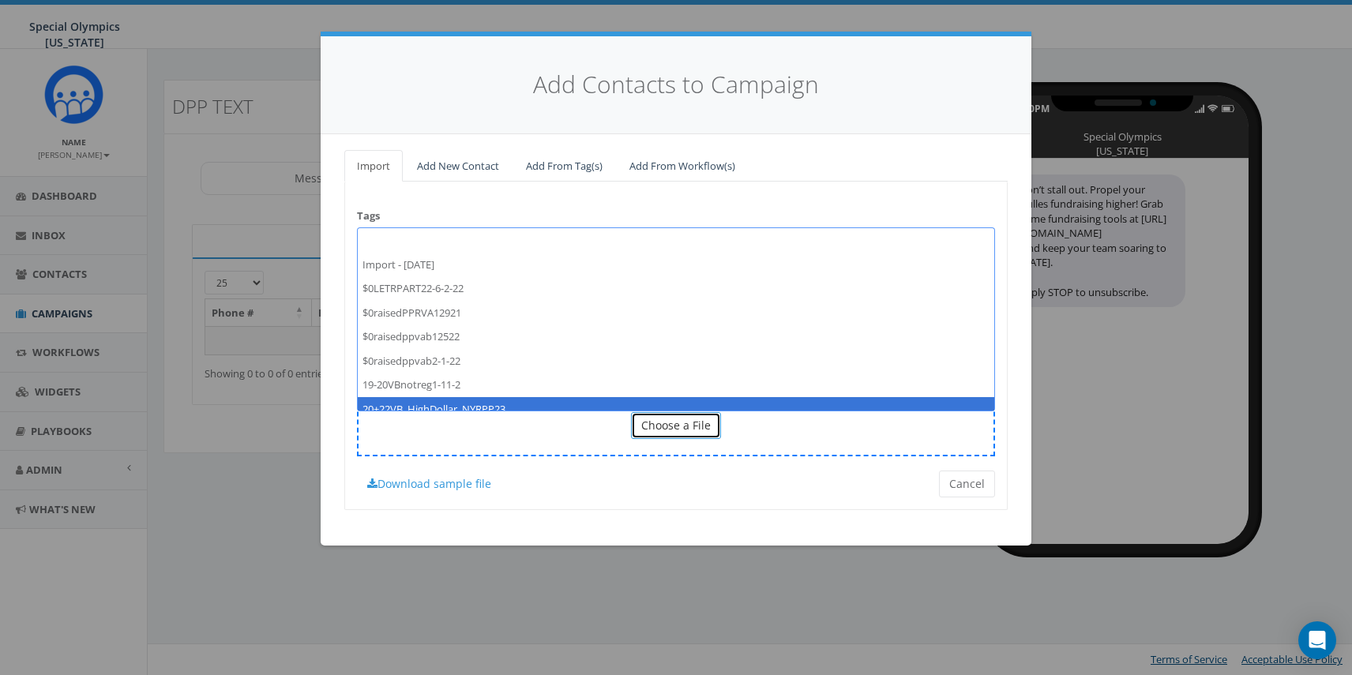
click at [666, 429] on span "Choose a File" at bounding box center [675, 425] width 69 height 15
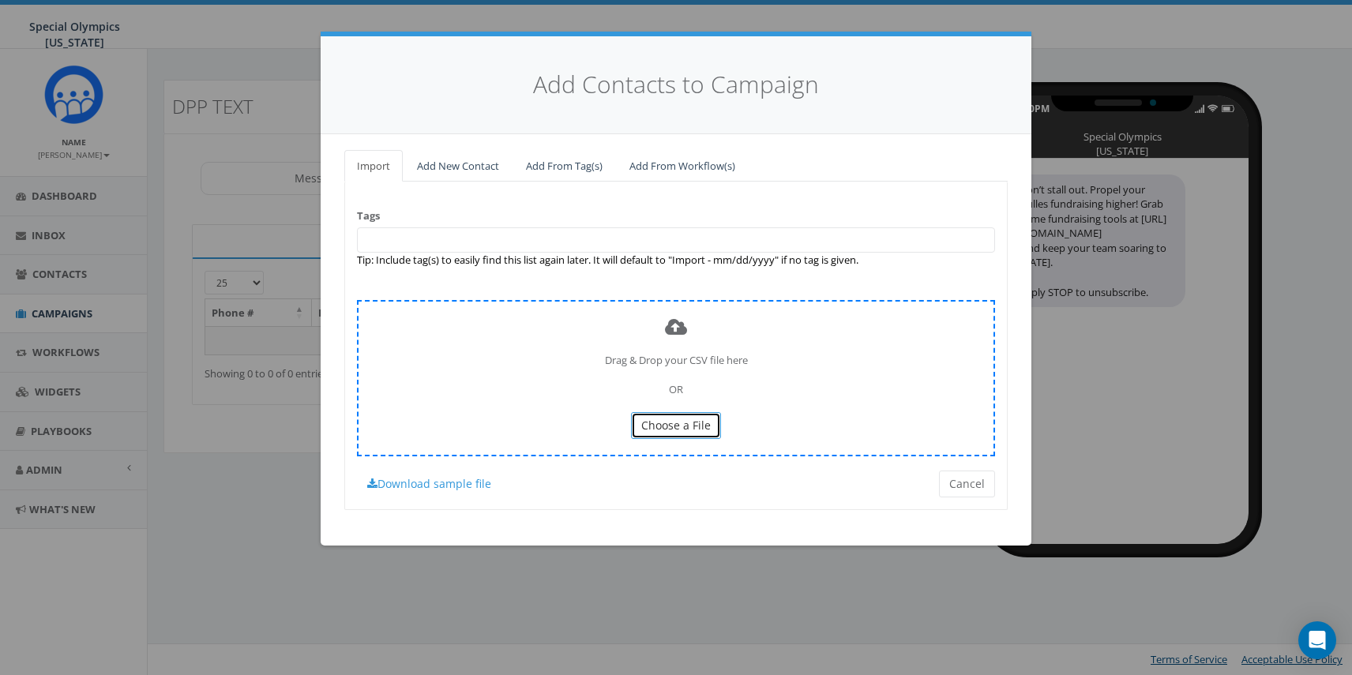
click at [682, 429] on span "Choose a File" at bounding box center [675, 425] width 69 height 15
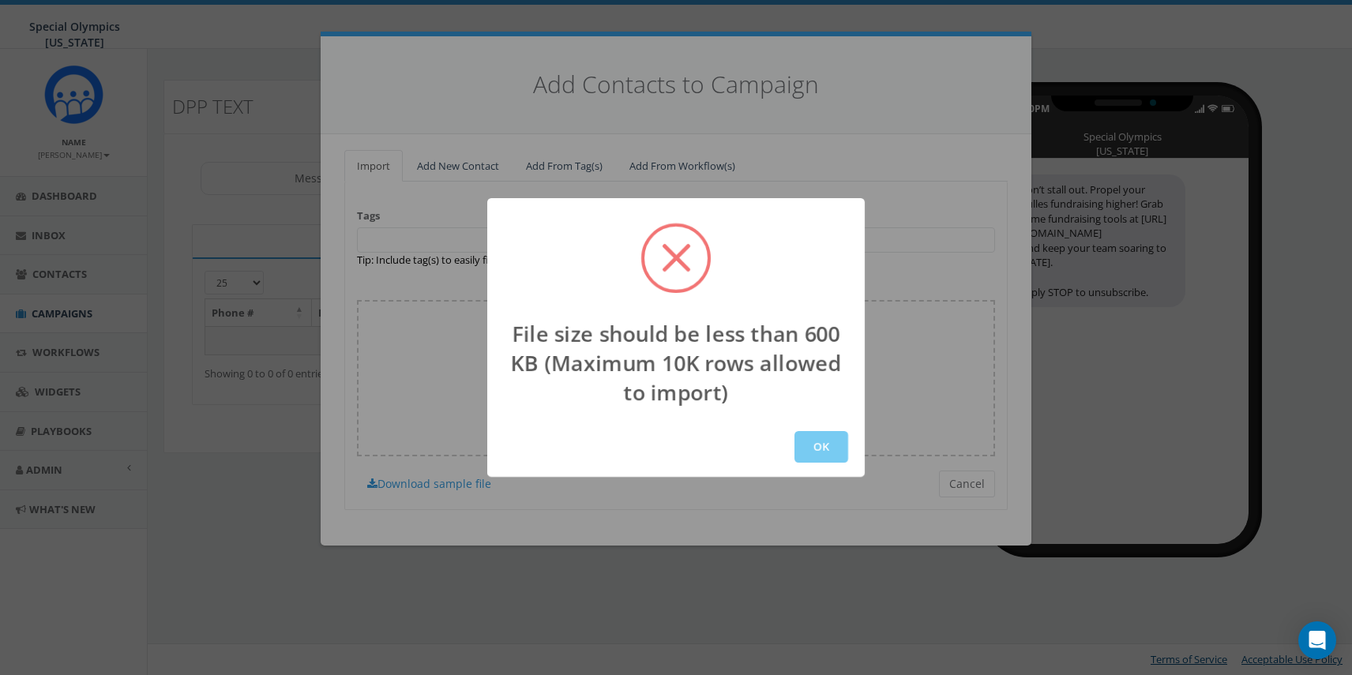
click at [821, 449] on button "OK" at bounding box center [821, 447] width 54 height 32
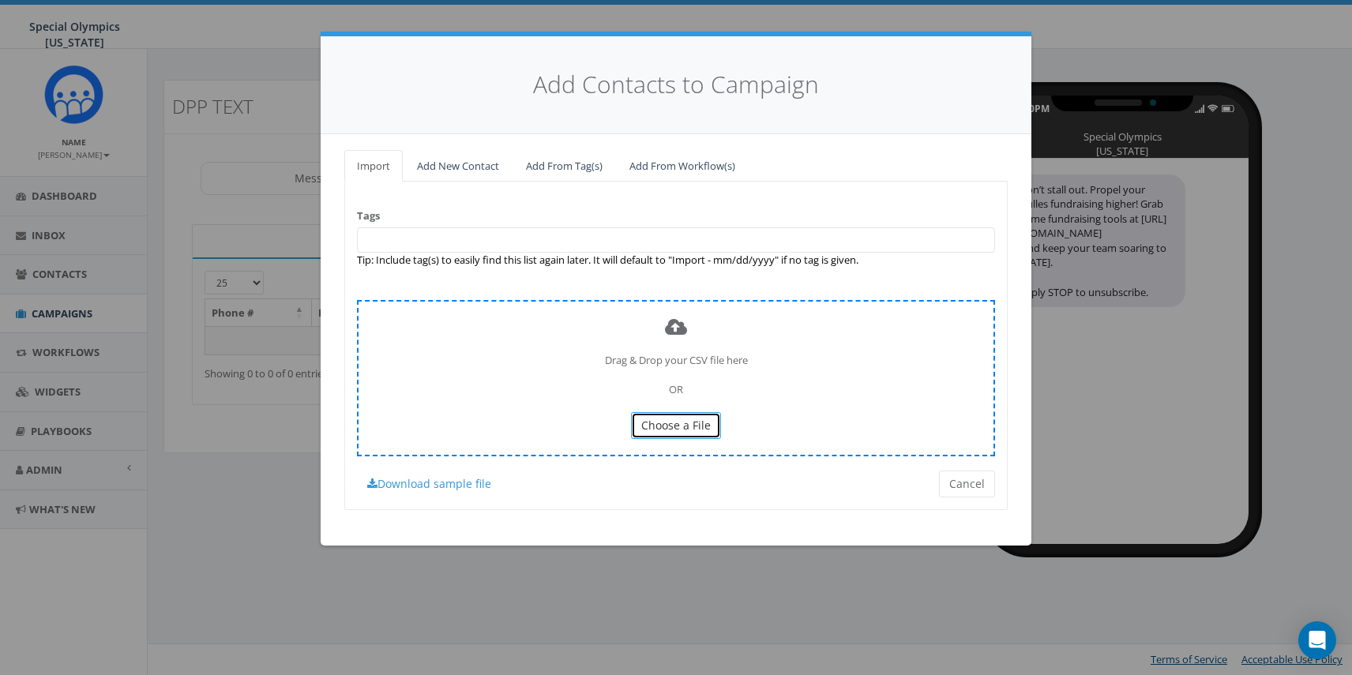
click at [691, 432] on span "Choose a File" at bounding box center [675, 425] width 69 height 15
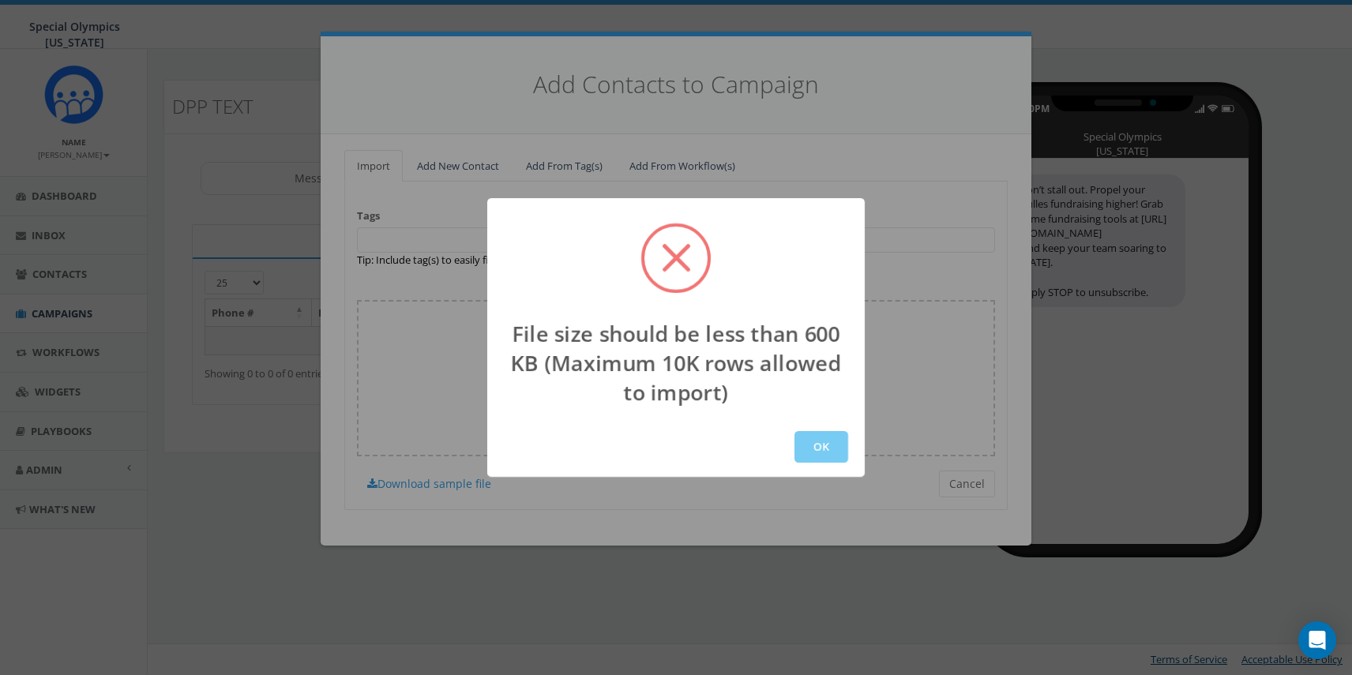
click at [810, 449] on button "OK" at bounding box center [821, 447] width 54 height 32
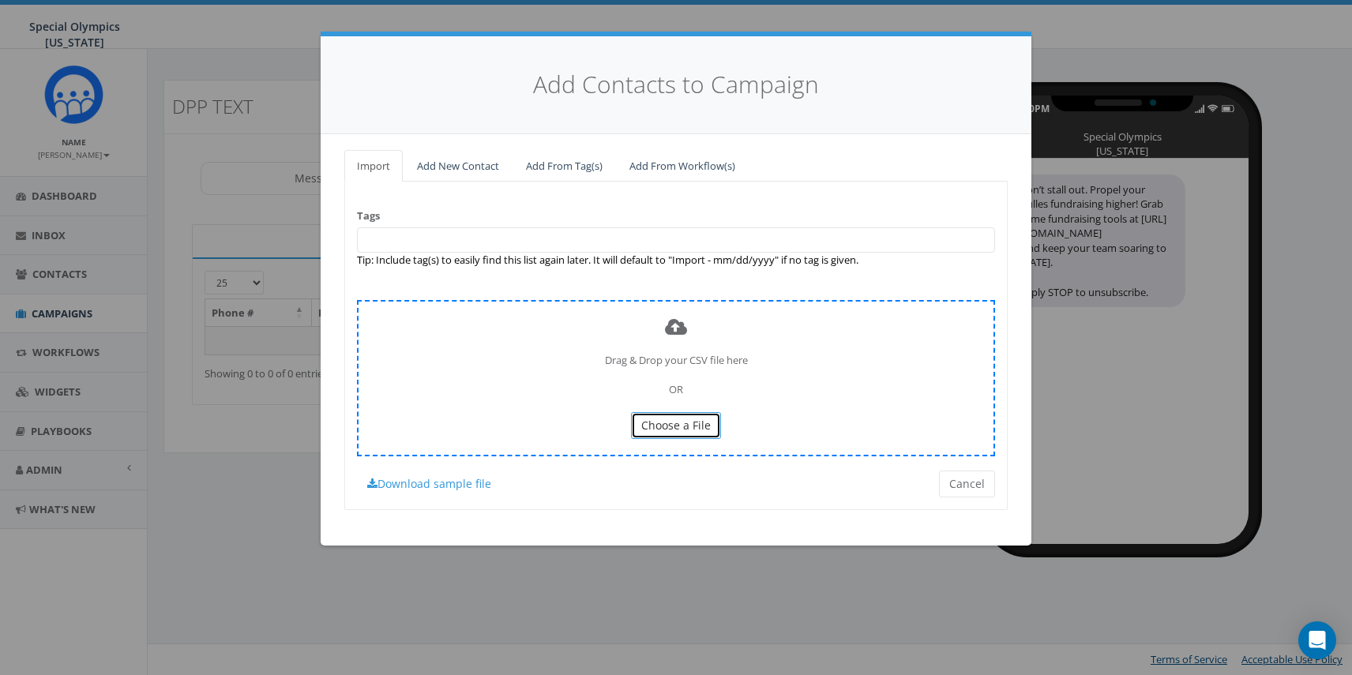
click at [673, 430] on span "Choose a File" at bounding box center [675, 425] width 69 height 15
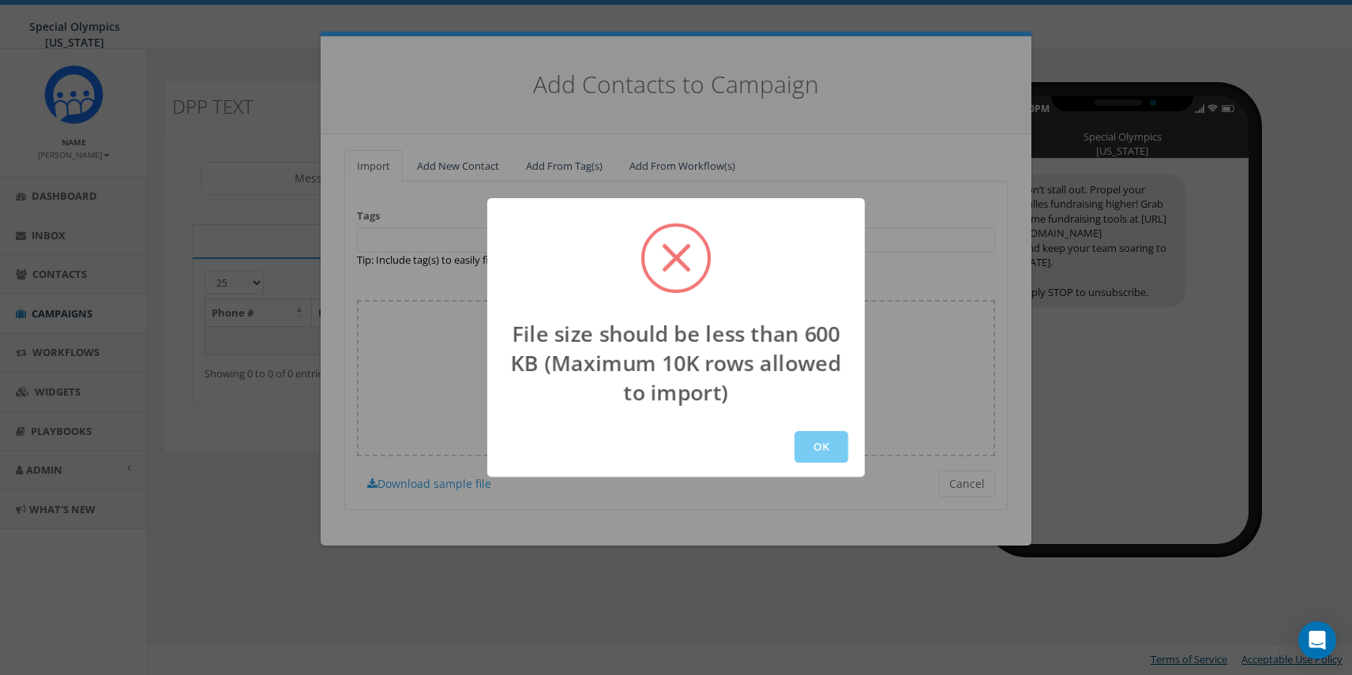
click at [838, 445] on button "OK" at bounding box center [821, 447] width 54 height 32
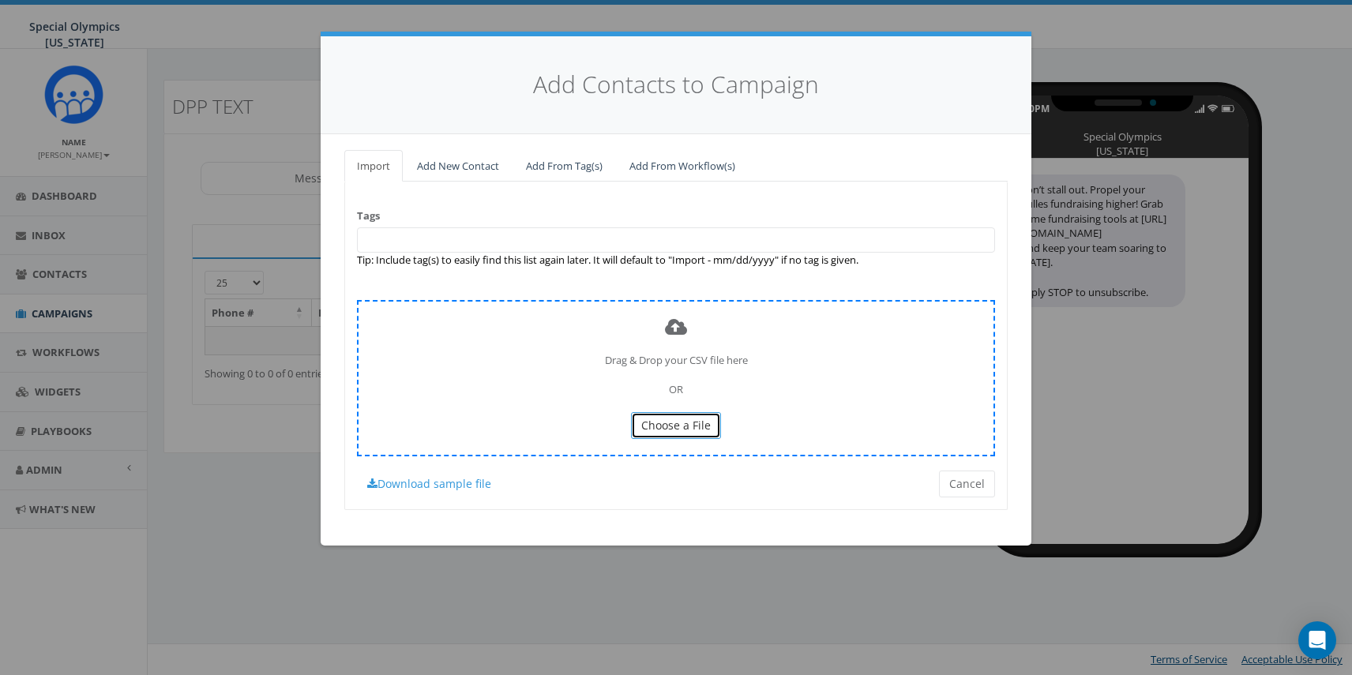
click at [669, 418] on span "Choose a File" at bounding box center [675, 425] width 69 height 15
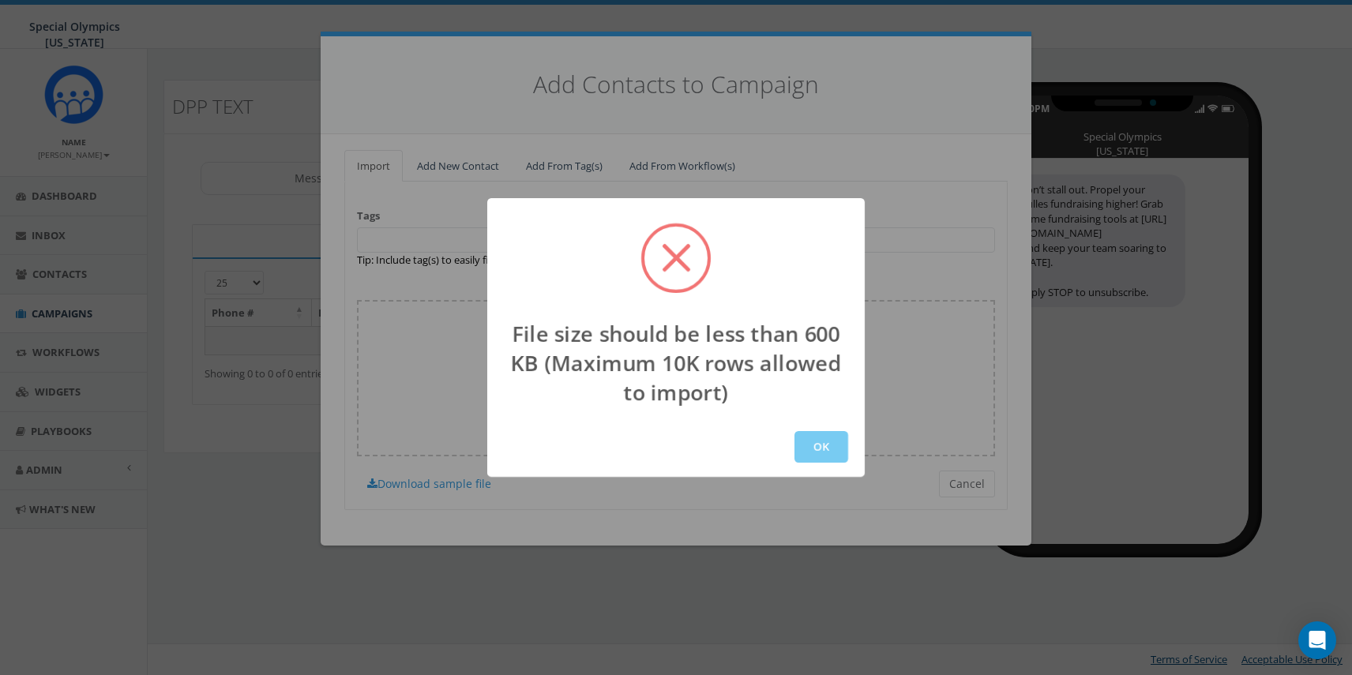
click at [810, 442] on button "OK" at bounding box center [821, 447] width 54 height 32
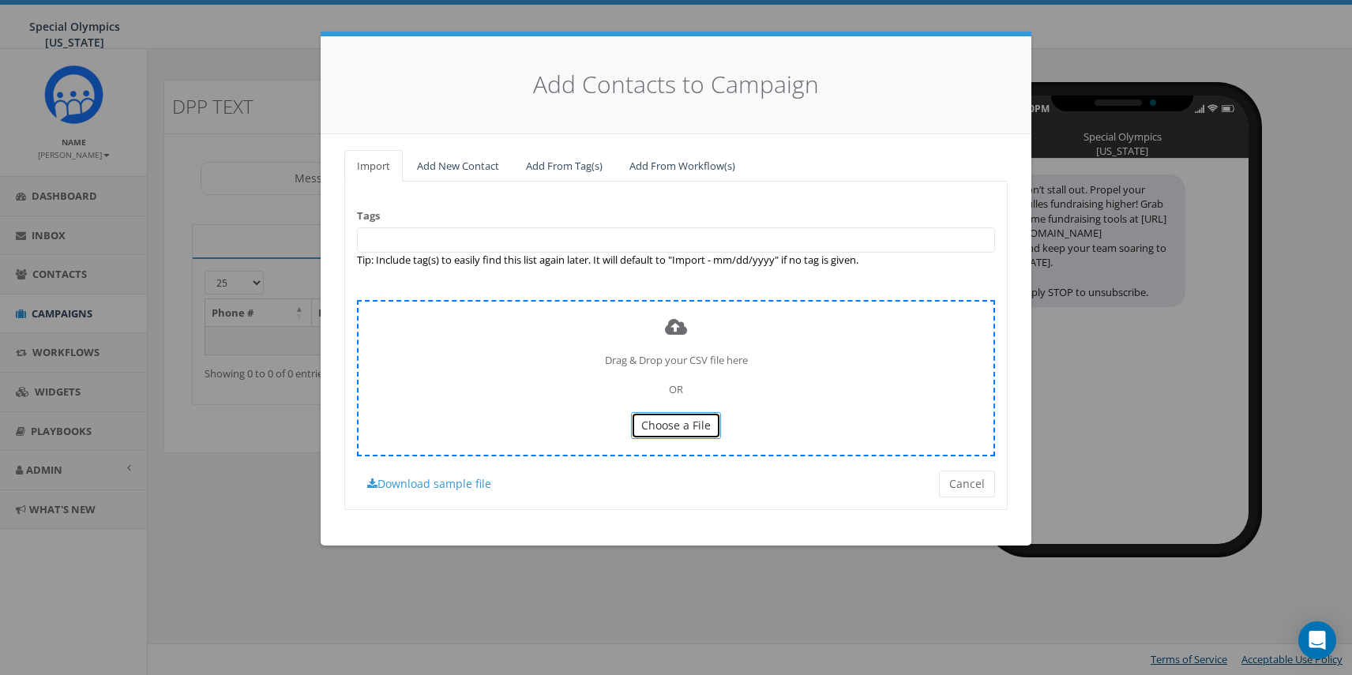
click at [670, 422] on span "Choose a File" at bounding box center [675, 425] width 69 height 15
click at [670, 428] on span "Choose a File" at bounding box center [675, 425] width 69 height 15
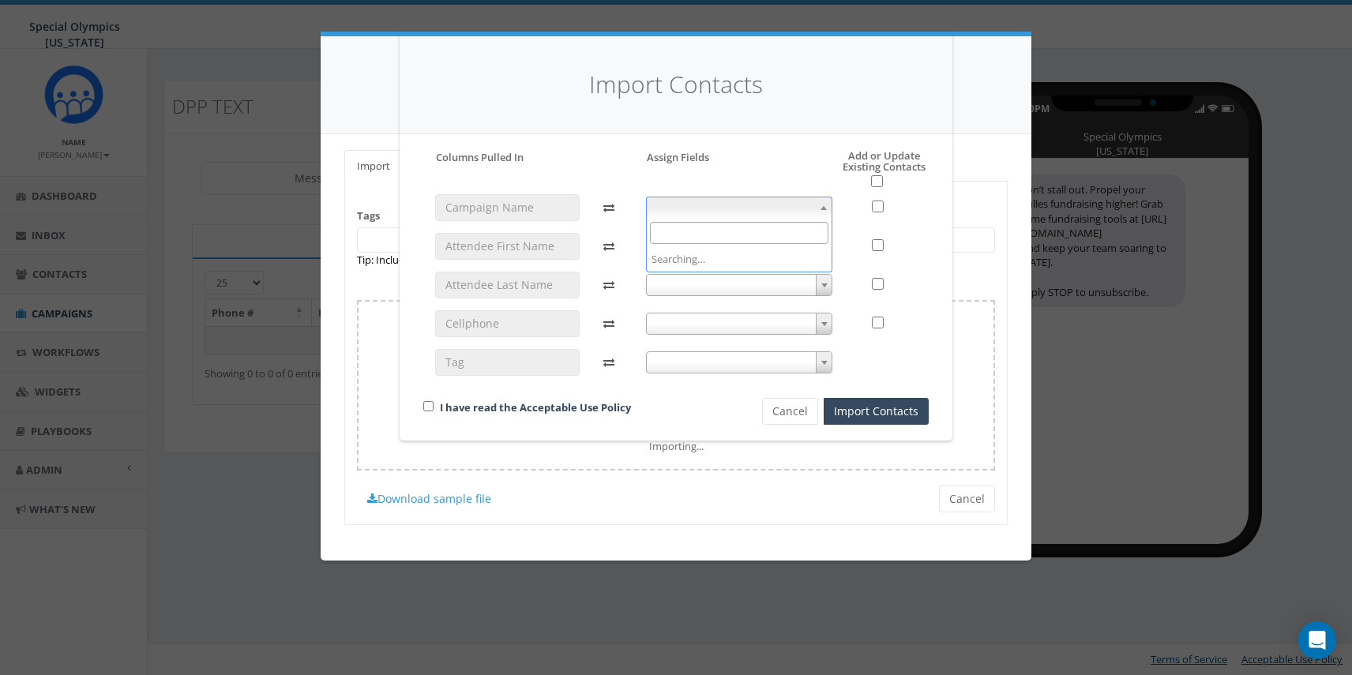
click at [704, 207] on span at bounding box center [739, 208] width 187 height 22
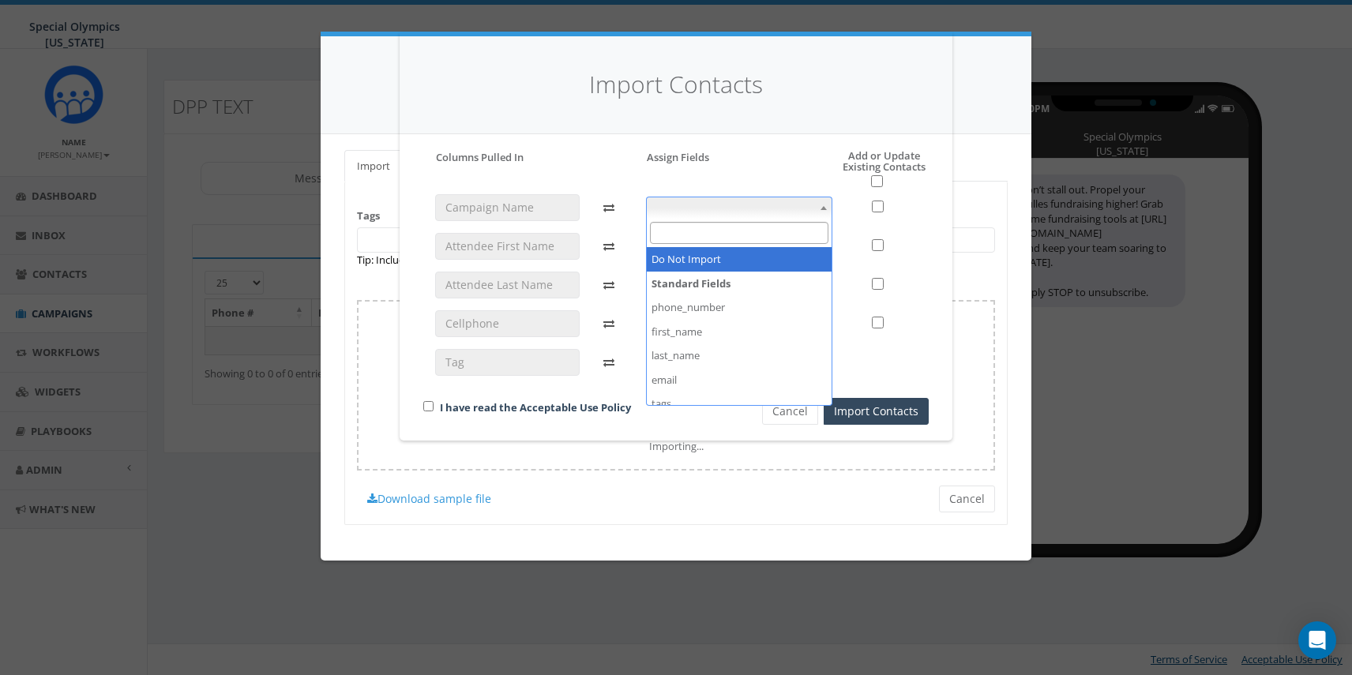
select select "do_not_import_this_field"
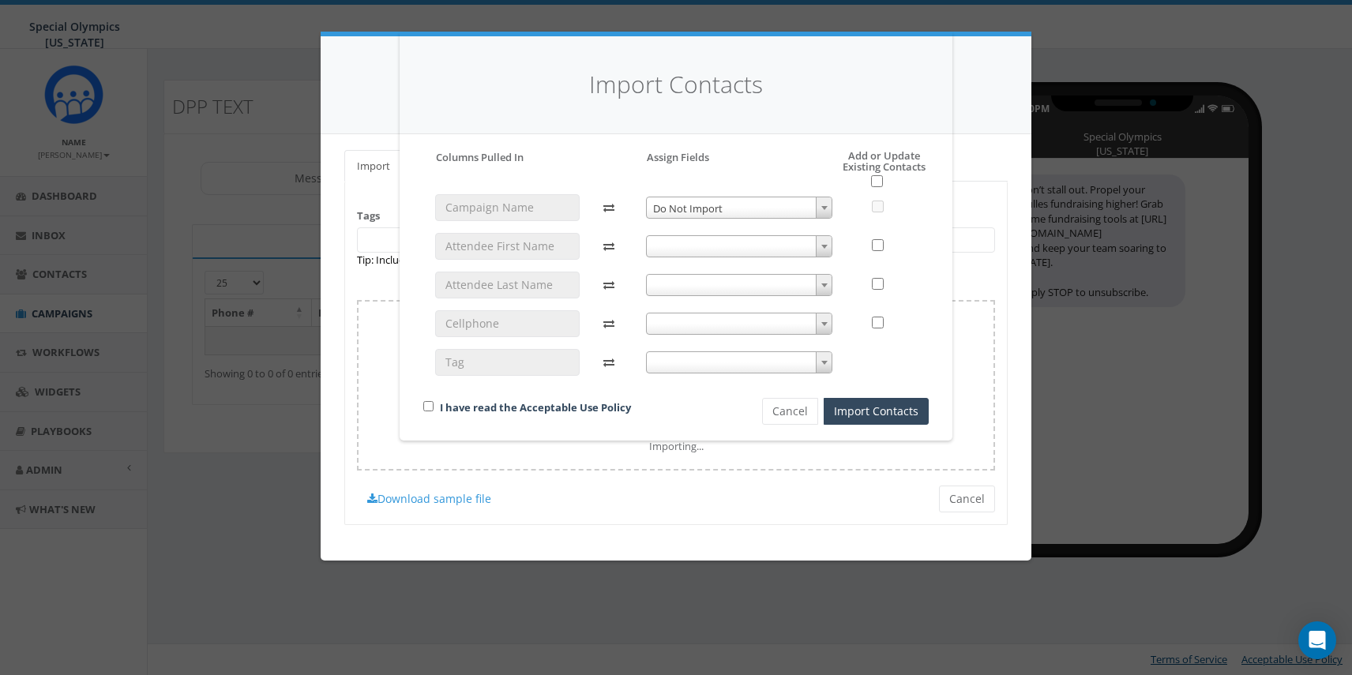
click at [686, 227] on div "Do Not Import Do Not Import" at bounding box center [739, 292] width 211 height 196
click at [683, 242] on span at bounding box center [739, 246] width 187 height 22
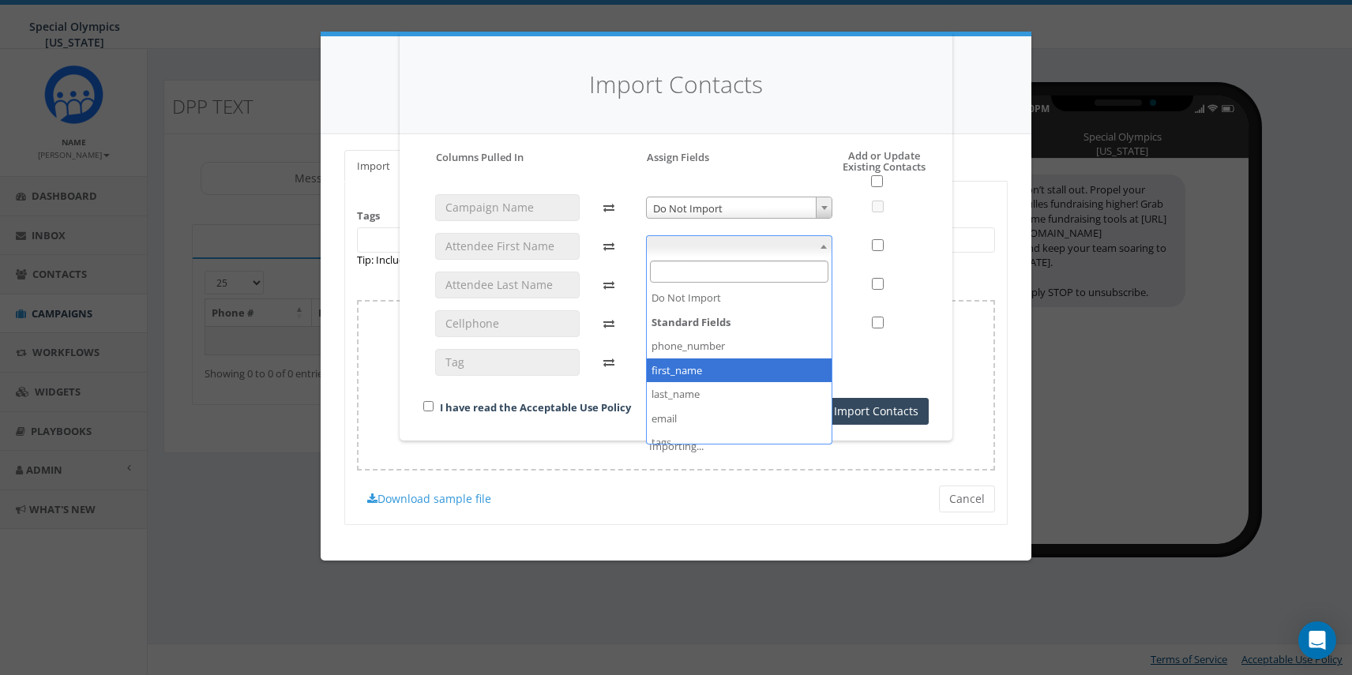
select select "first_name"
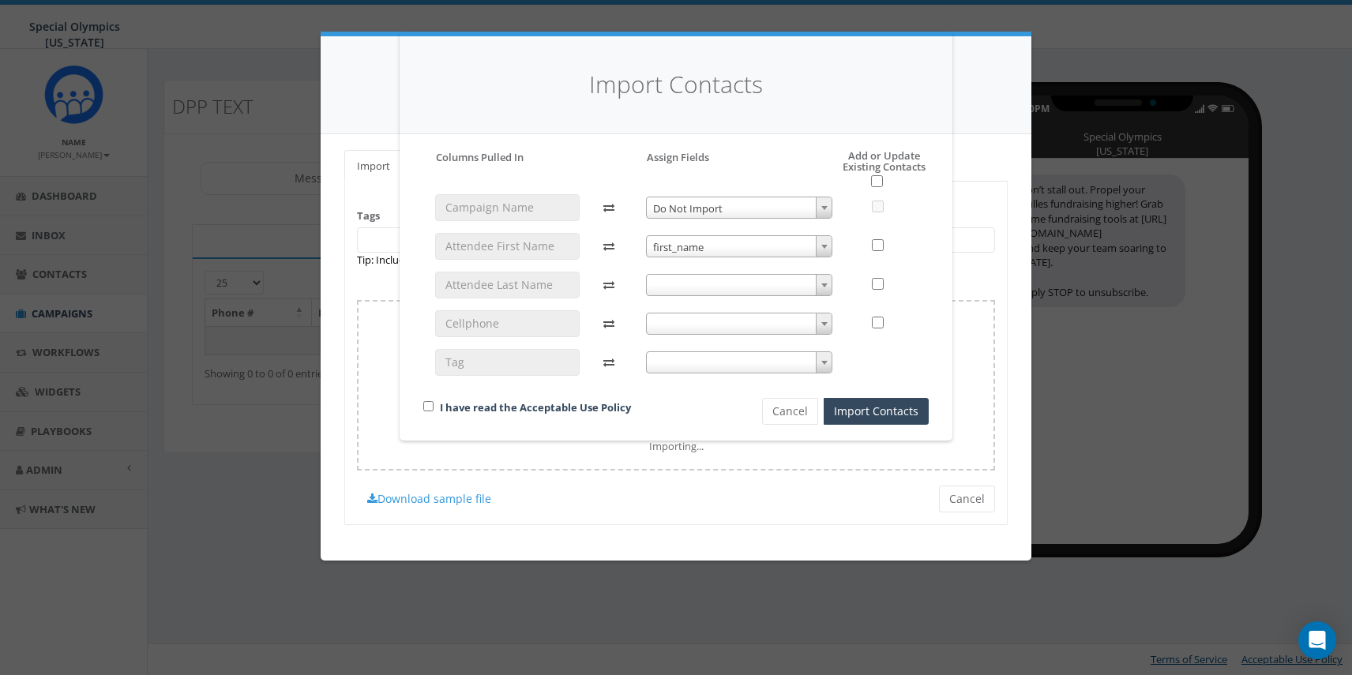
click at [681, 290] on span at bounding box center [739, 285] width 187 height 22
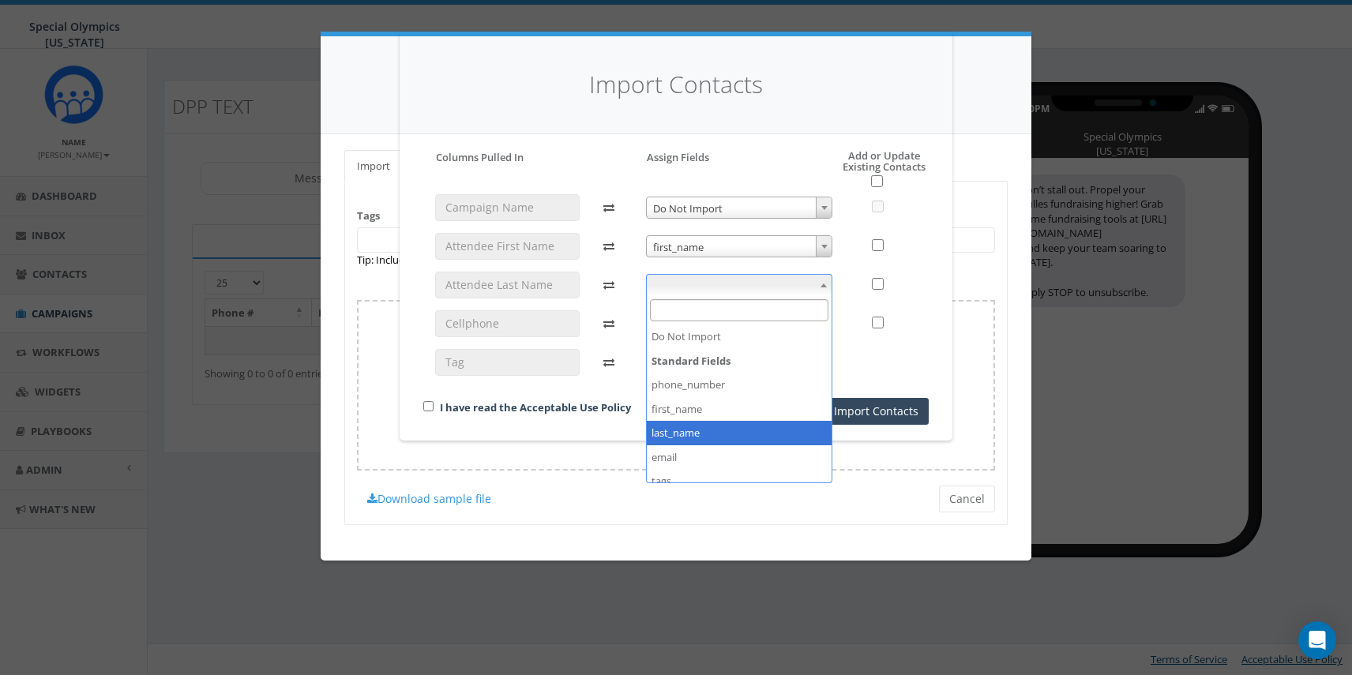
select select "last_name"
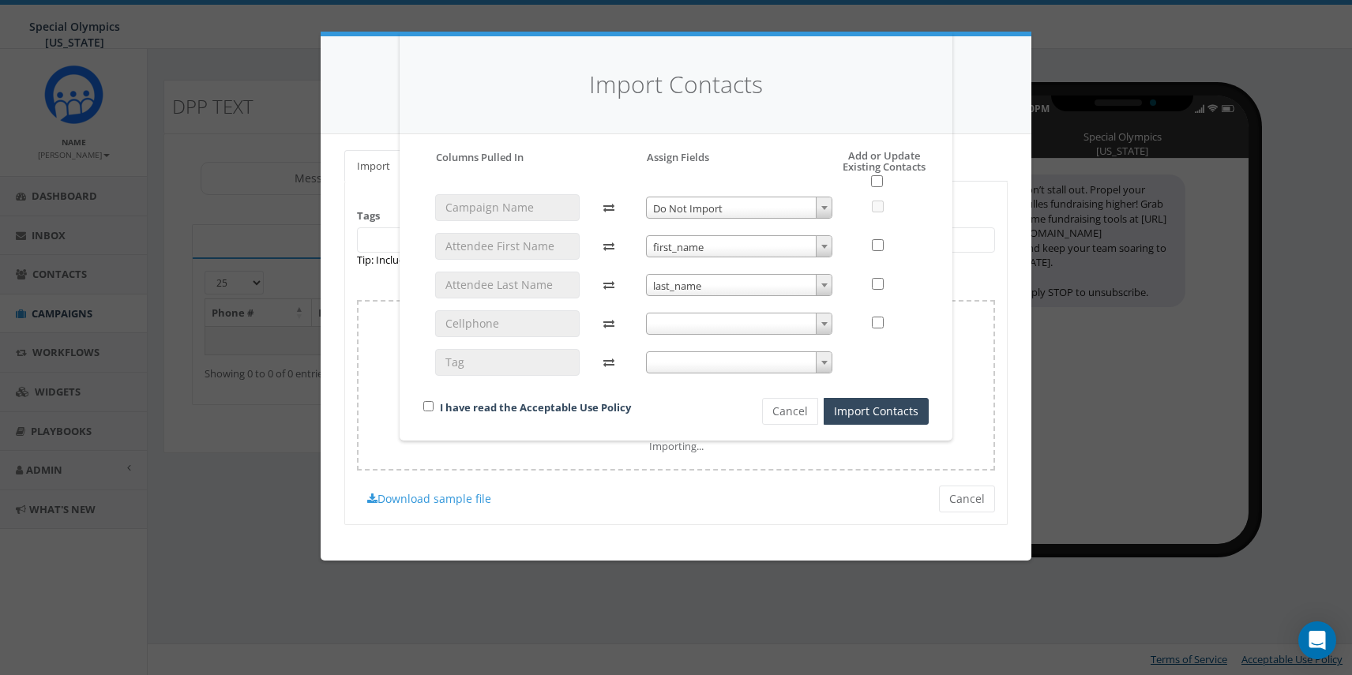
click at [664, 323] on span at bounding box center [739, 324] width 187 height 22
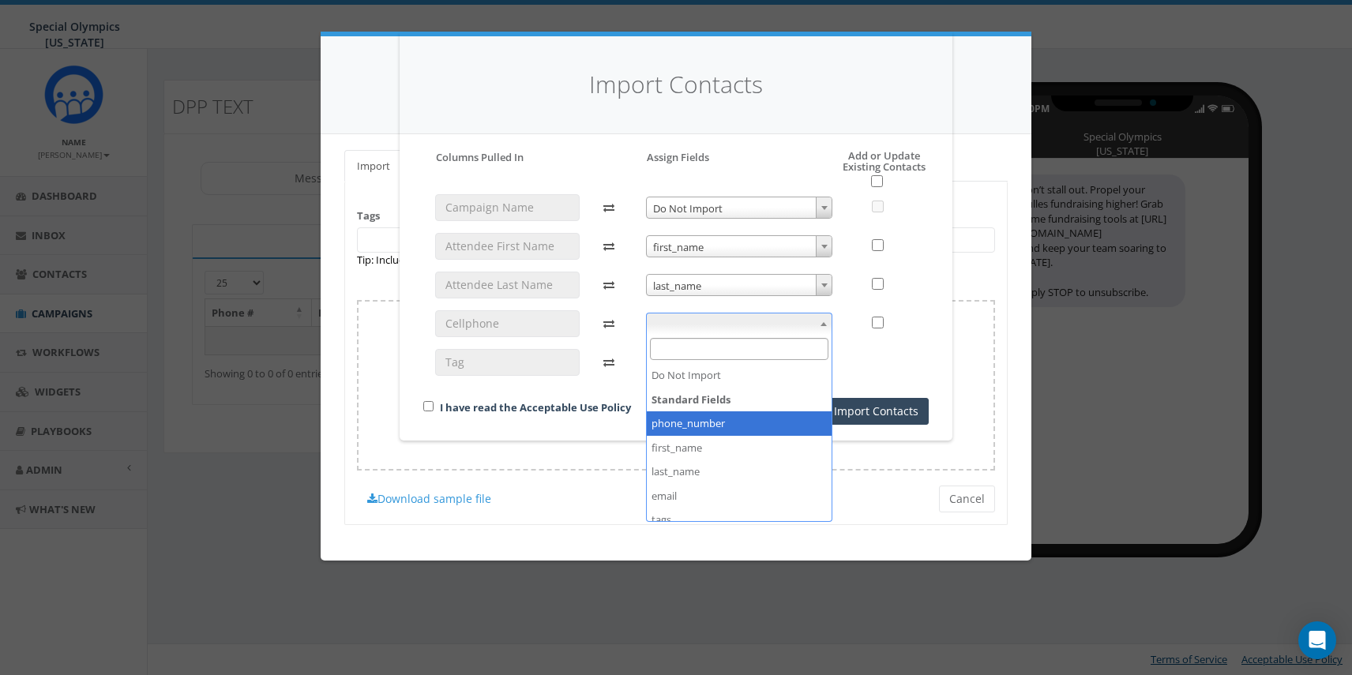
select select "phone_number"
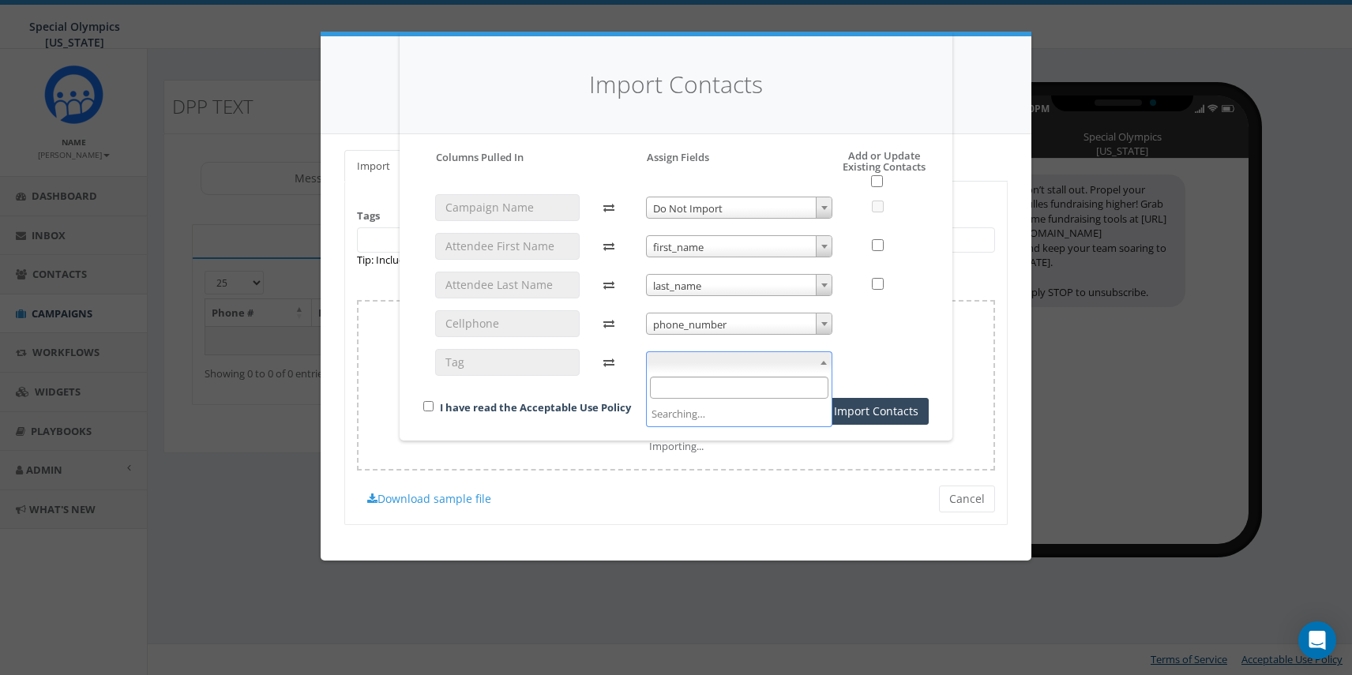
click at [695, 366] on span at bounding box center [739, 362] width 187 height 22
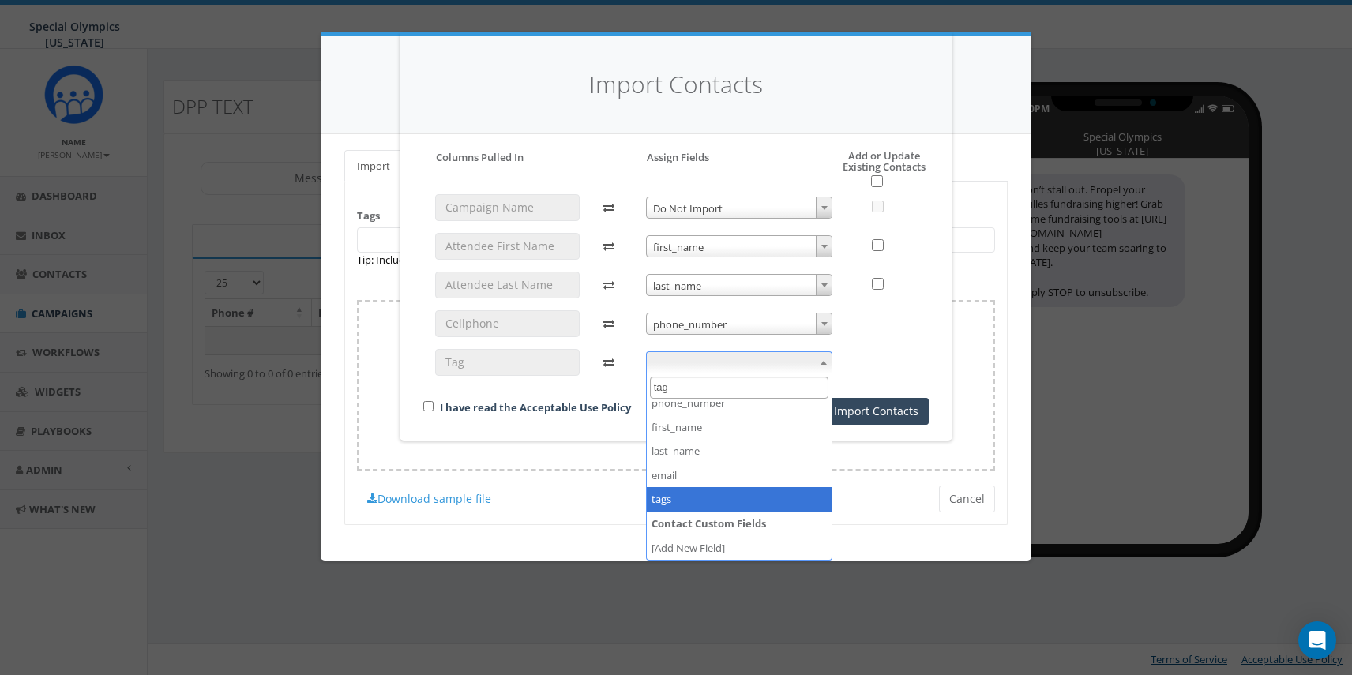
type input "tag"
select select "tags"
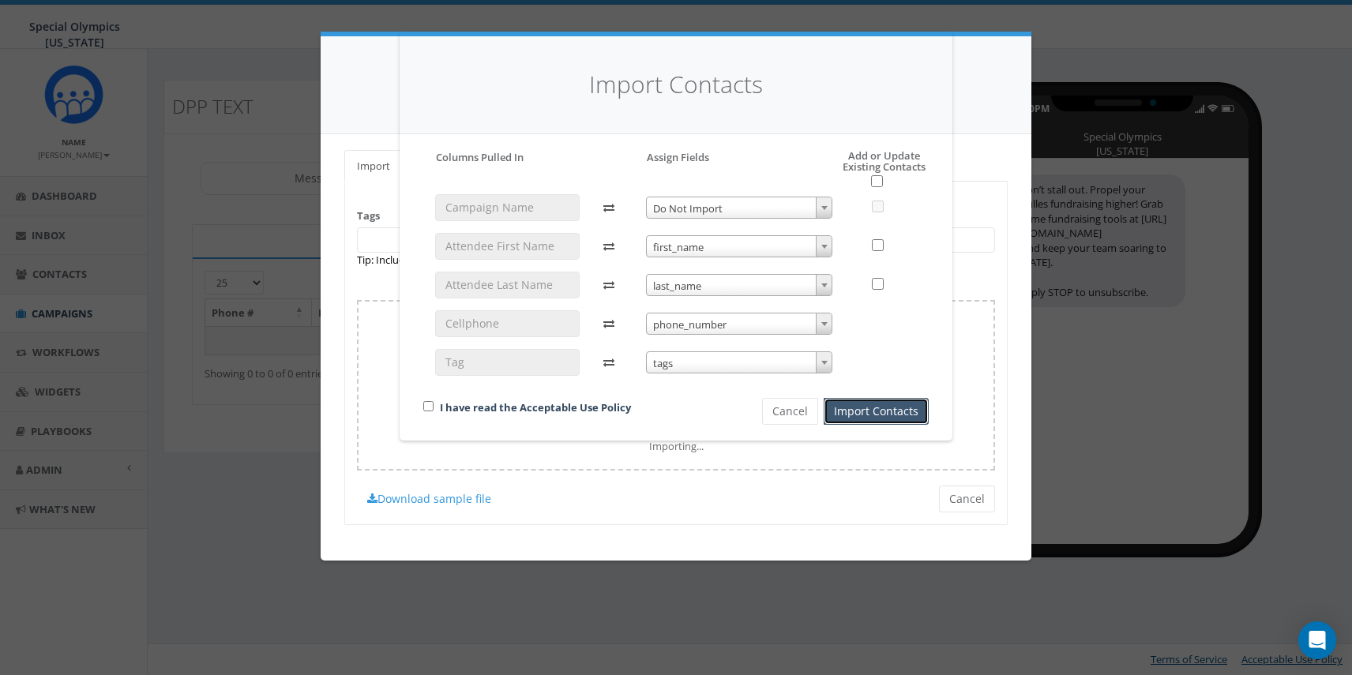
click at [867, 407] on button "Import Contacts" at bounding box center [876, 411] width 105 height 27
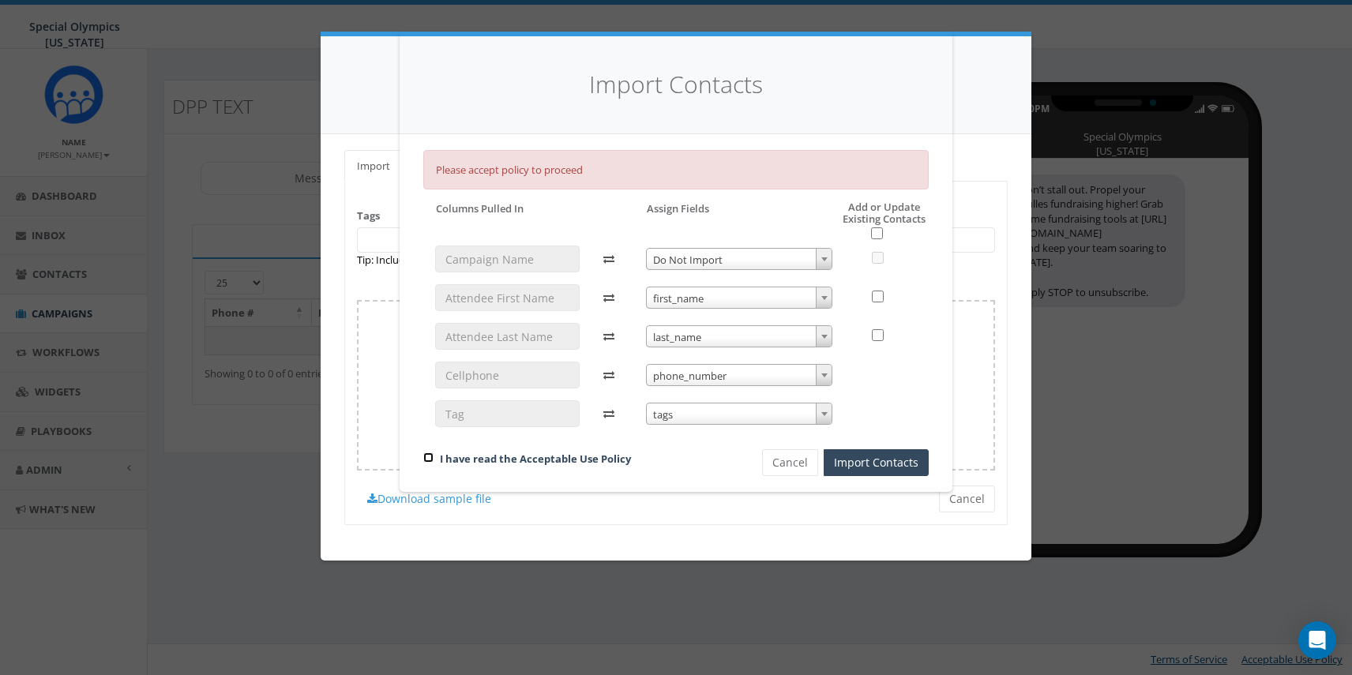
click at [430, 460] on input "checkbox" at bounding box center [428, 457] width 10 height 10
checkbox input "true"
click at [885, 460] on button "Import Contacts" at bounding box center [876, 462] width 105 height 27
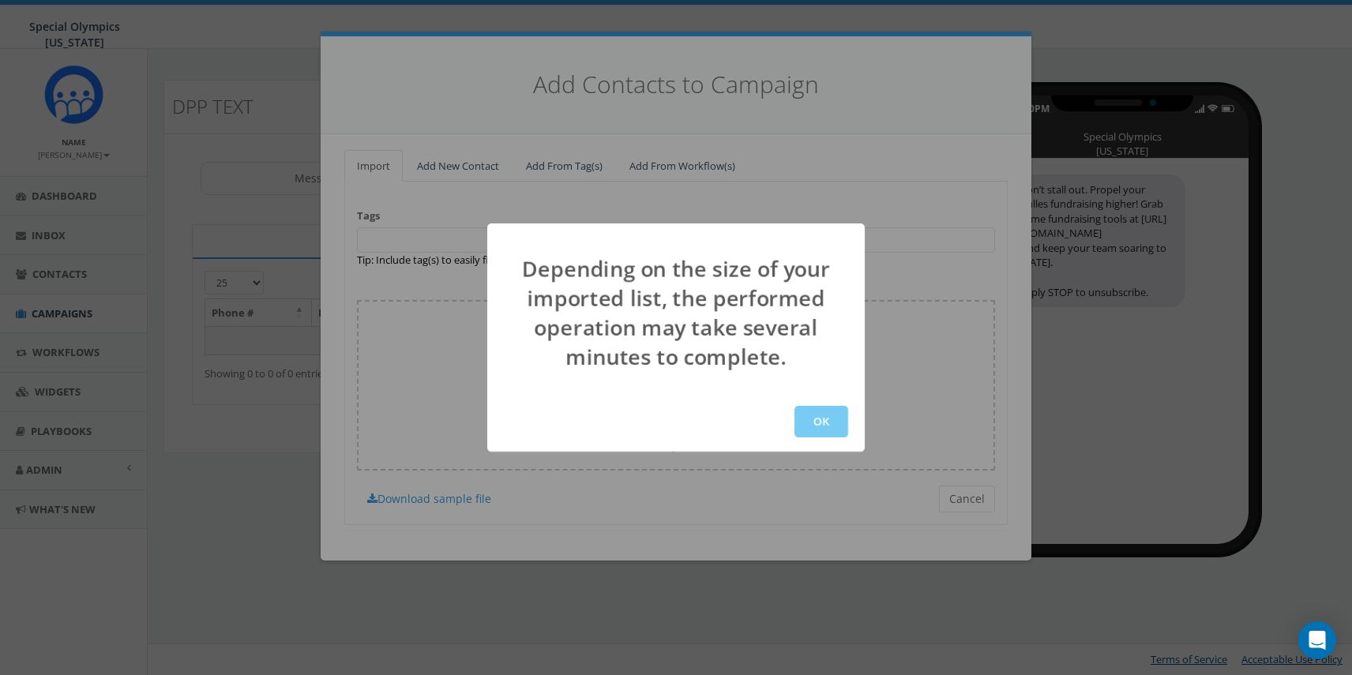
click at [818, 415] on button "OK" at bounding box center [821, 422] width 54 height 32
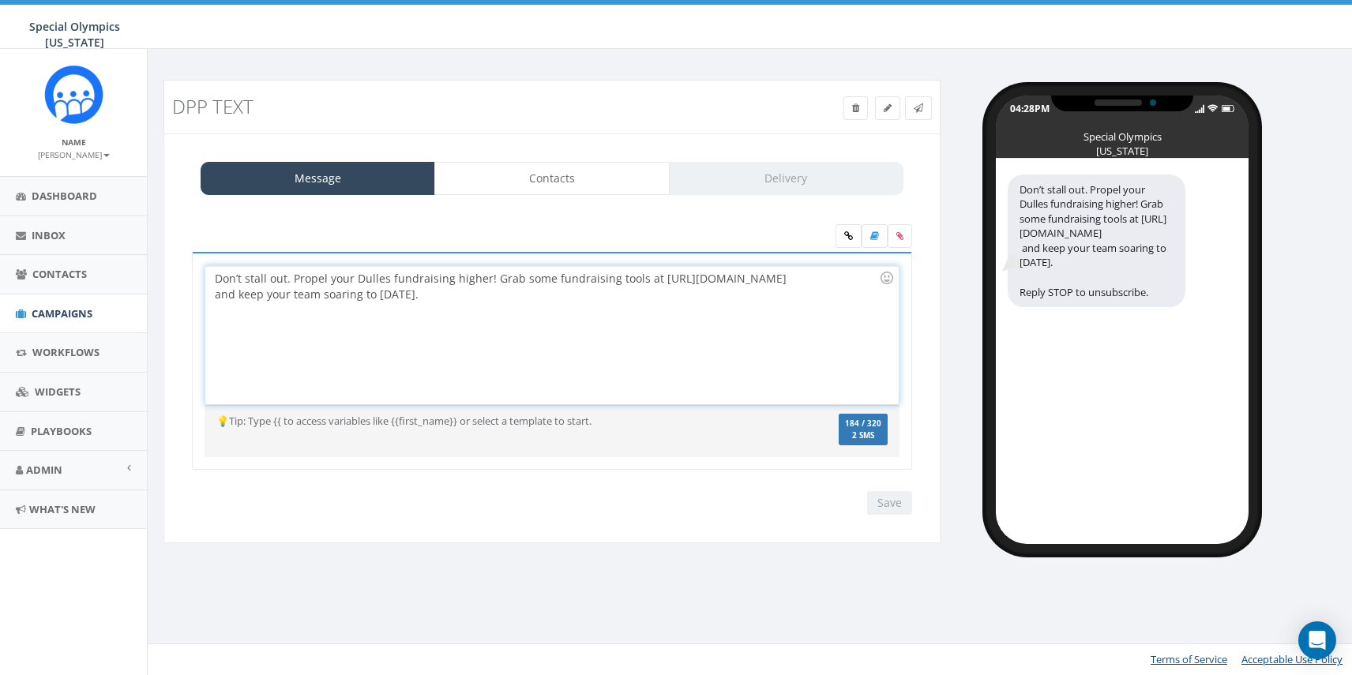
drag, startPoint x: 653, startPoint y: 280, endPoint x: 814, endPoint y: 278, distance: 161.1
type textarea "[URL][DOMAIN_NAME]"
click at [814, 278] on div "Don’t stall out. Propel your Dulles fundraising higher! Grab some fundraising t…" at bounding box center [551, 335] width 693 height 138
copy div "[URL][DOMAIN_NAME]"
click at [850, 235] on icon at bounding box center [848, 235] width 9 height 9
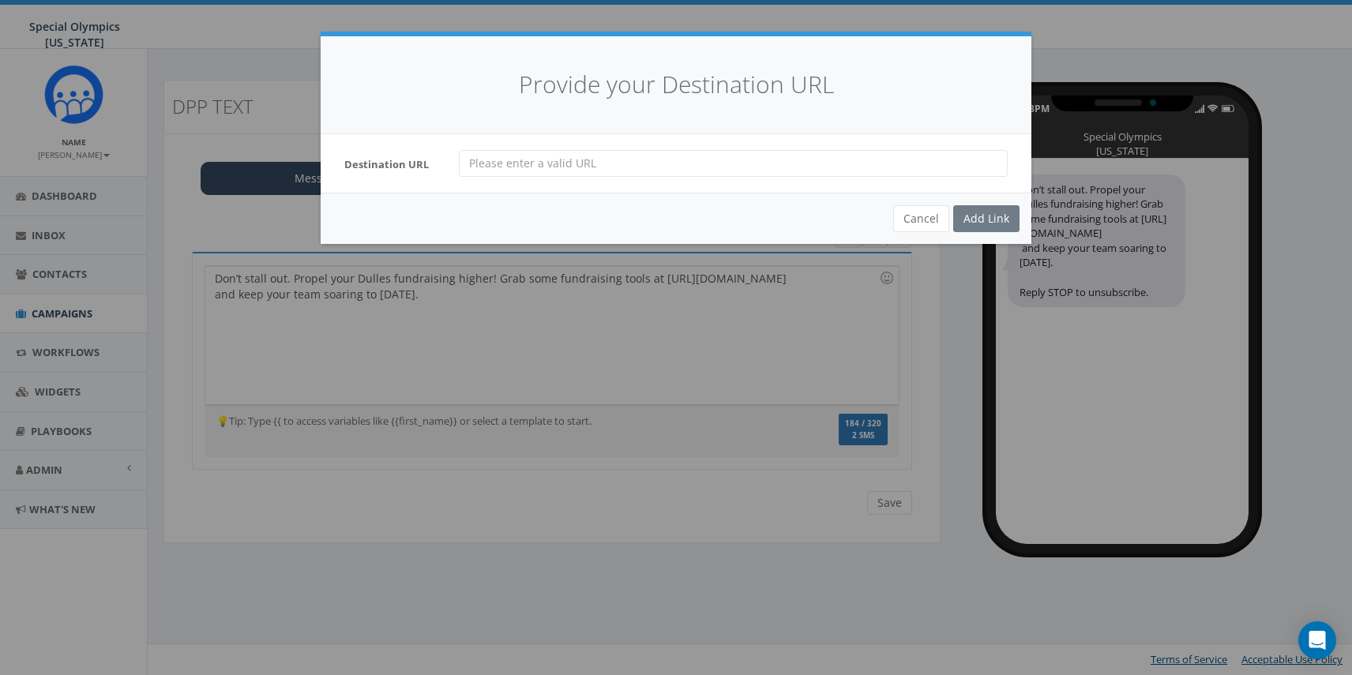
click at [742, 157] on input "url" at bounding box center [733, 163] width 549 height 27
paste input "[URL][DOMAIN_NAME]"
type input "[URL][DOMAIN_NAME]"
click at [974, 216] on div "Add Link" at bounding box center [986, 218] width 66 height 27
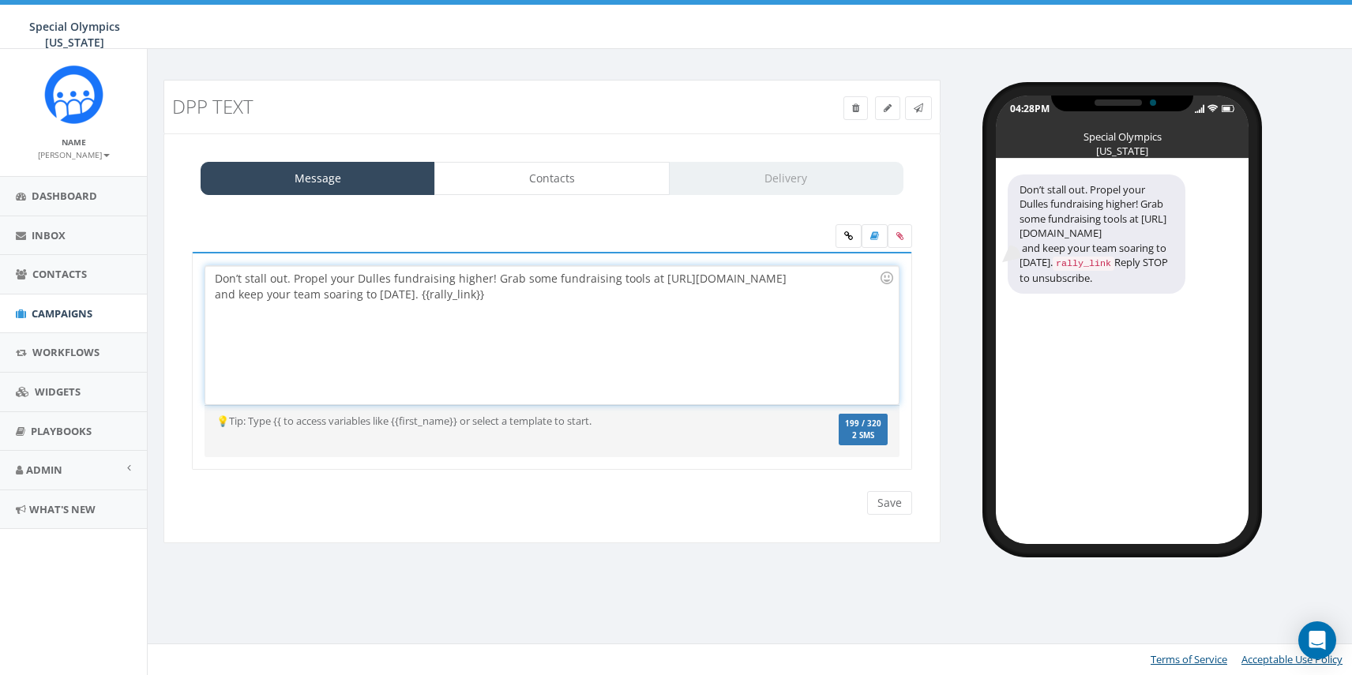
click at [753, 306] on div "Don’t stall out. Propel your Dulles fundraising higher! Grab some fundraising t…" at bounding box center [551, 335] width 693 height 138
drag, startPoint x: 529, startPoint y: 301, endPoint x: 417, endPoint y: 299, distance: 112.1
click at [417, 299] on div "Don’t stall out. Propel your Dulles fundraising higher! Grab some fundraising t…" at bounding box center [551, 335] width 693 height 138
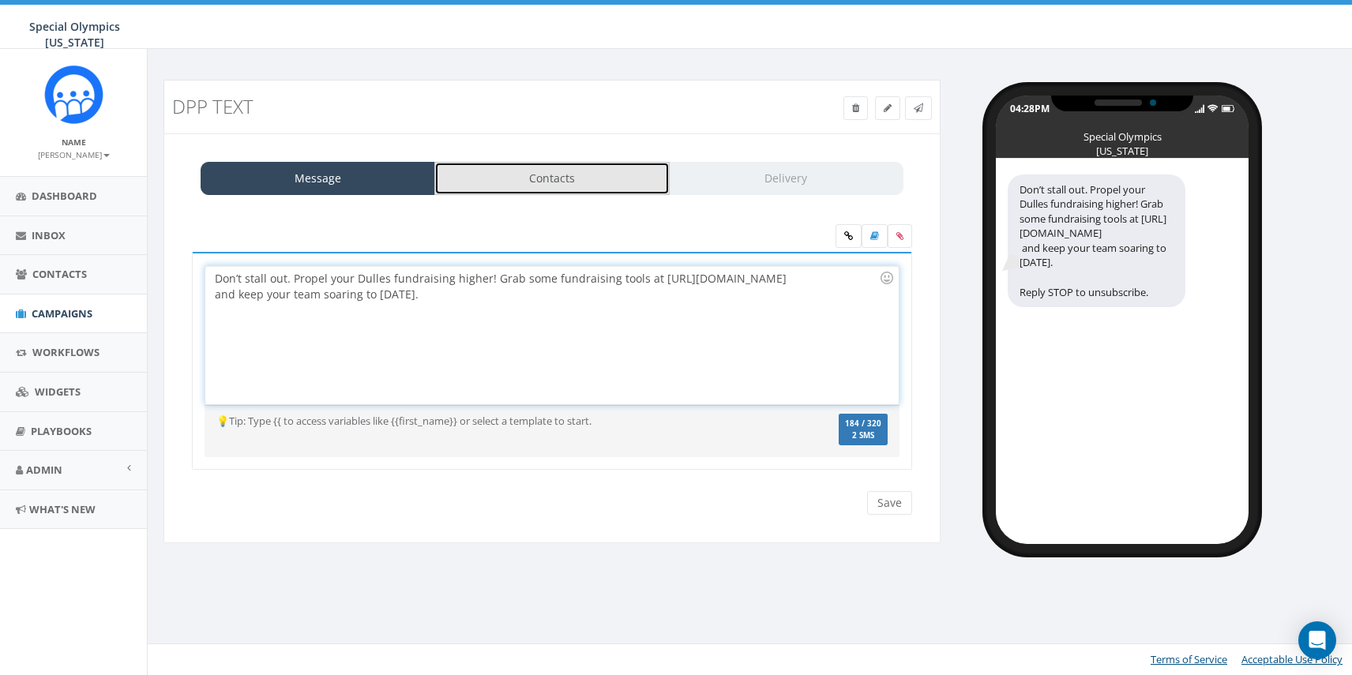
click at [591, 186] on link "Contacts" at bounding box center [551, 178] width 235 height 33
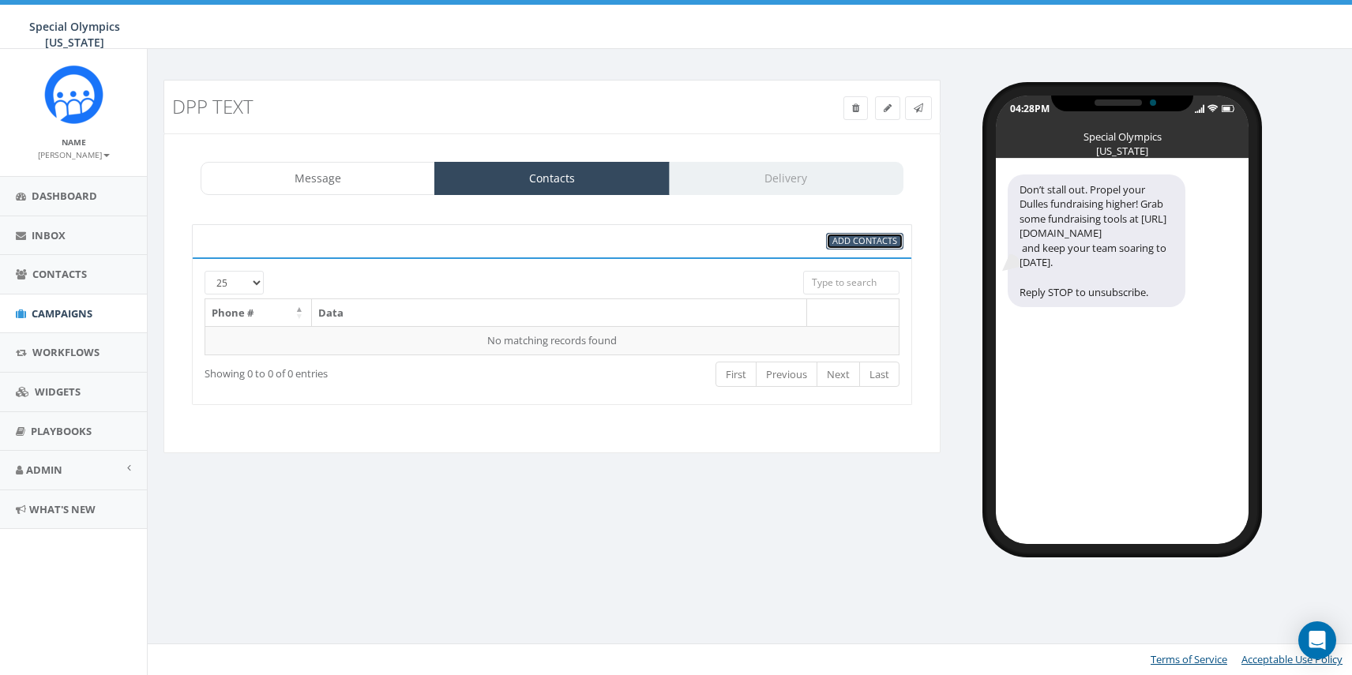
click at [844, 242] on span "Add Contacts" at bounding box center [864, 241] width 65 height 12
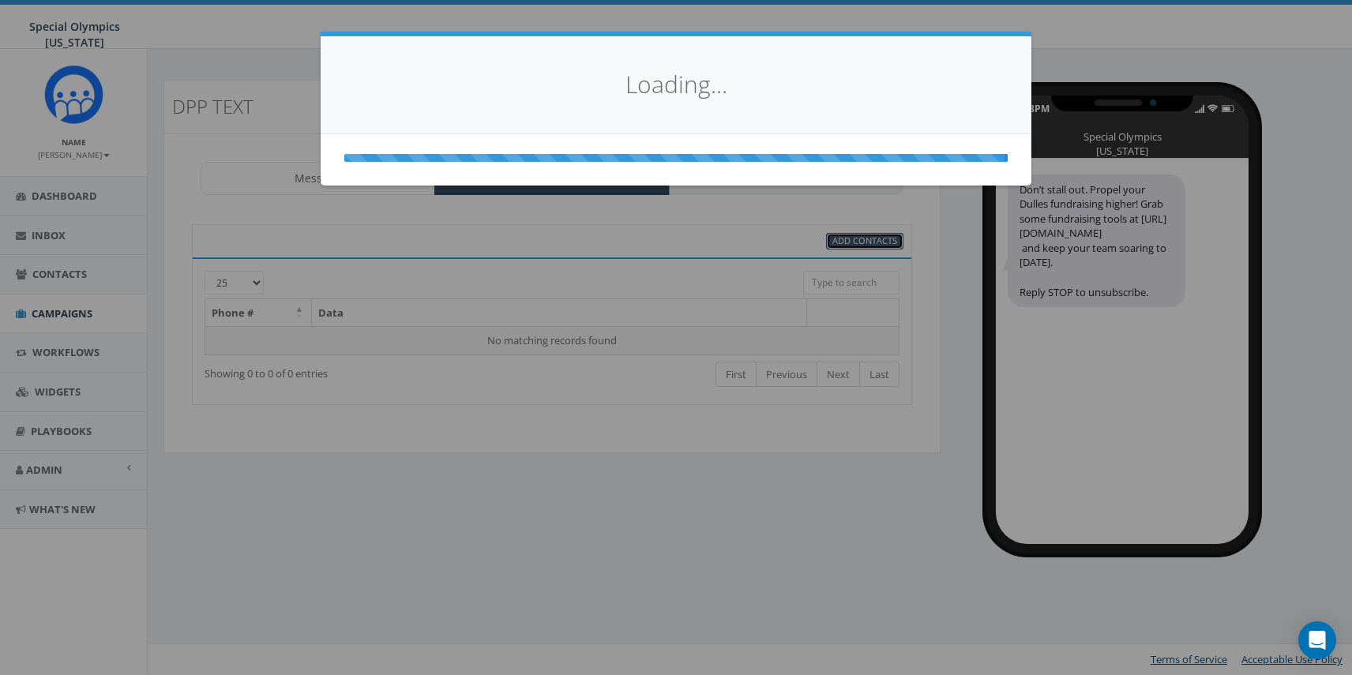
select select
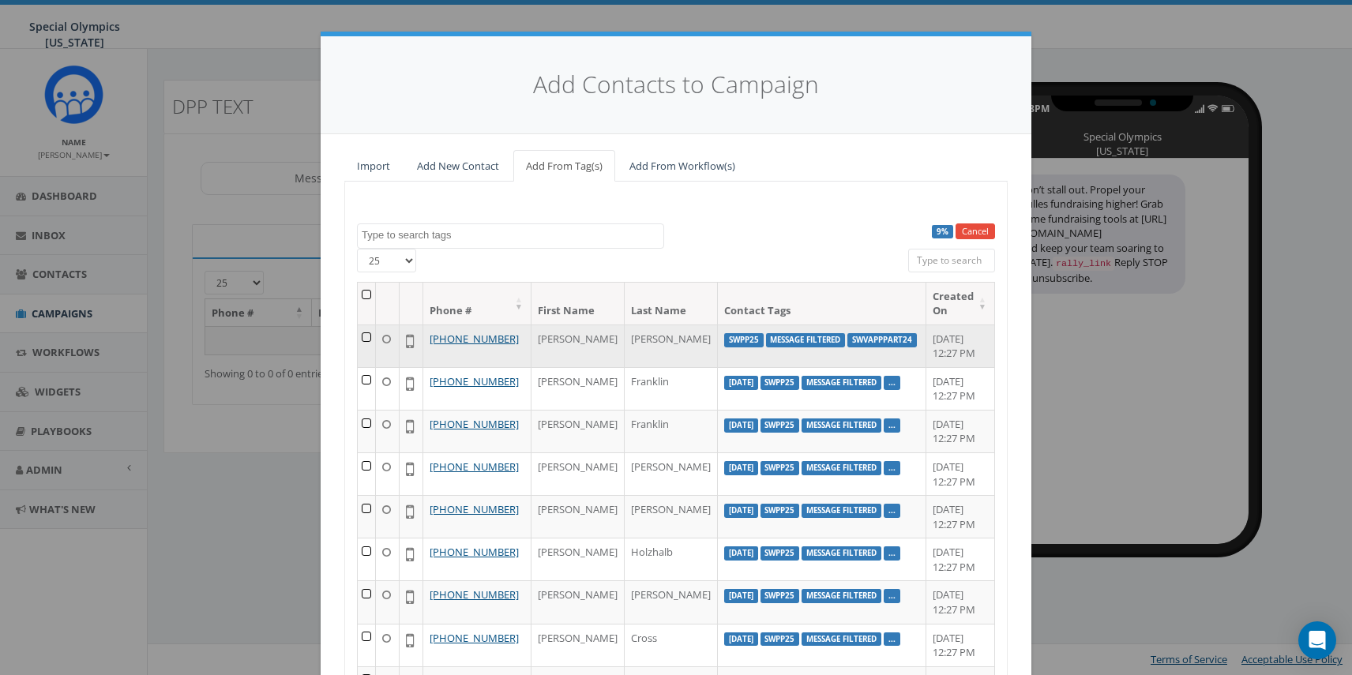
click at [796, 344] on label "message filtered" at bounding box center [806, 340] width 80 height 14
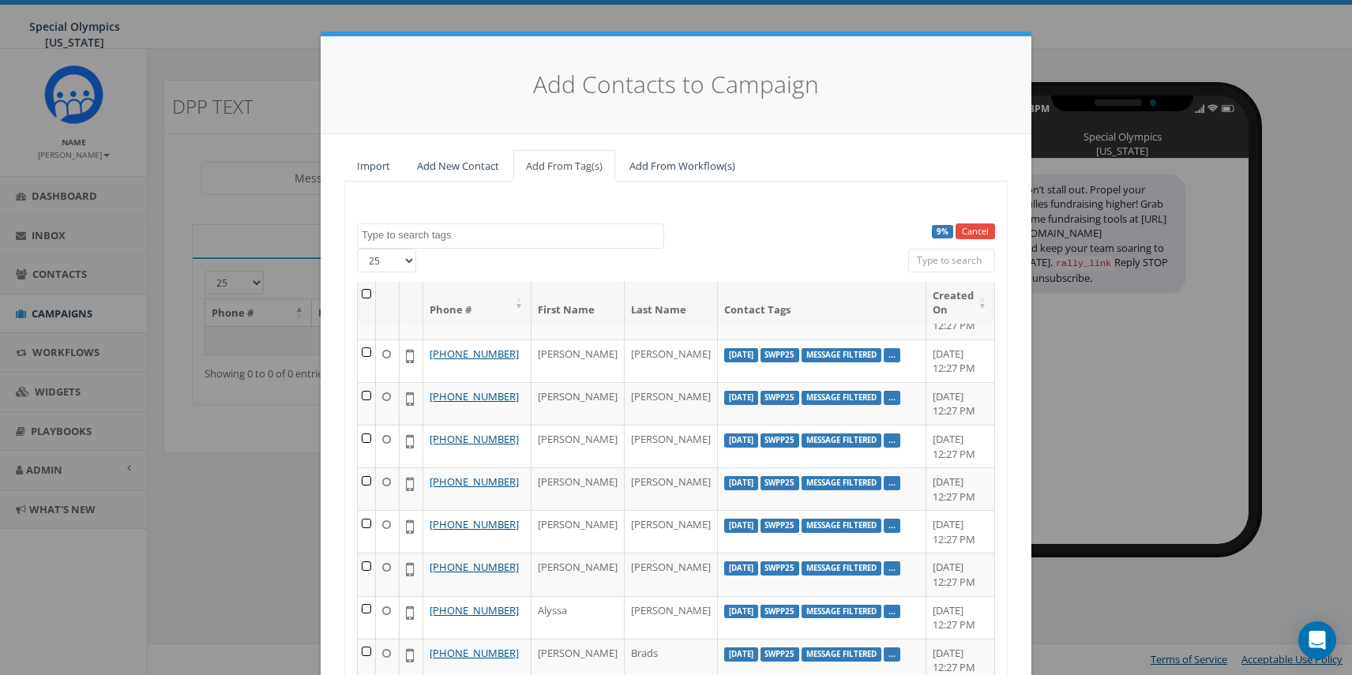
scroll to position [168, 0]
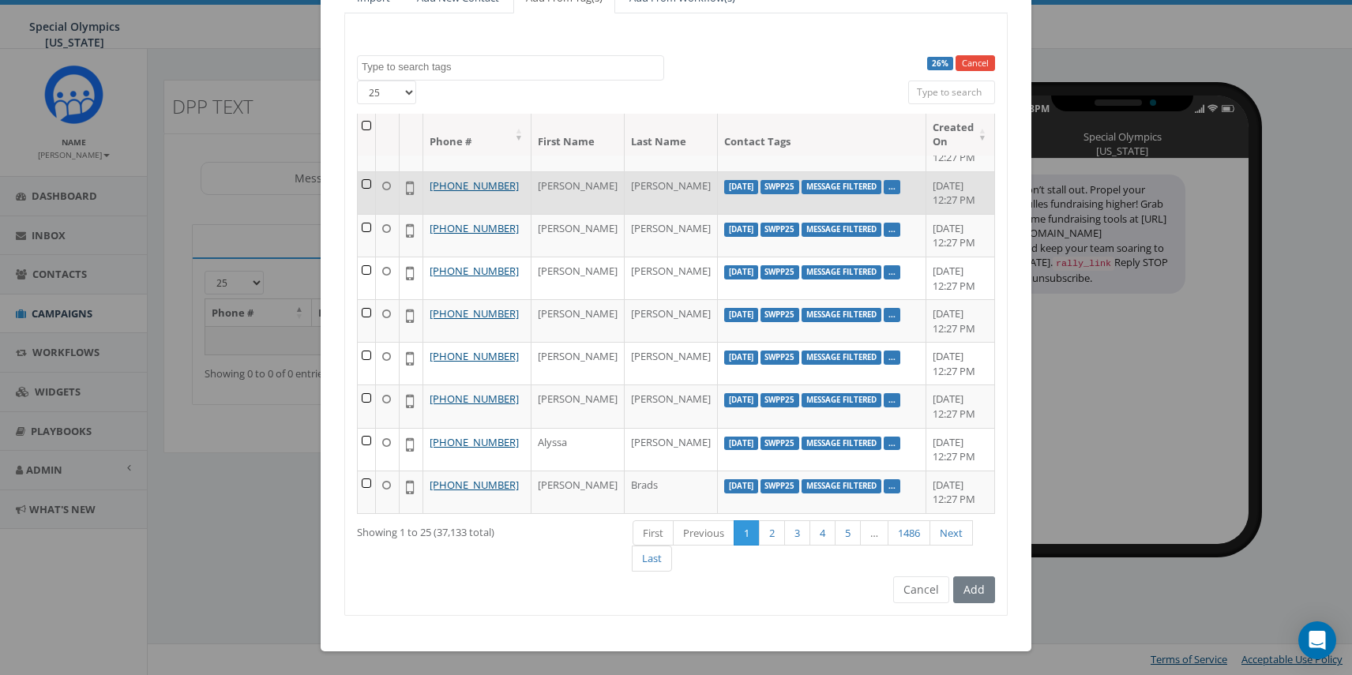
click at [830, 190] on label "message filtered" at bounding box center [842, 187] width 80 height 14
click at [888, 182] on link "..." at bounding box center [891, 187] width 7 height 10
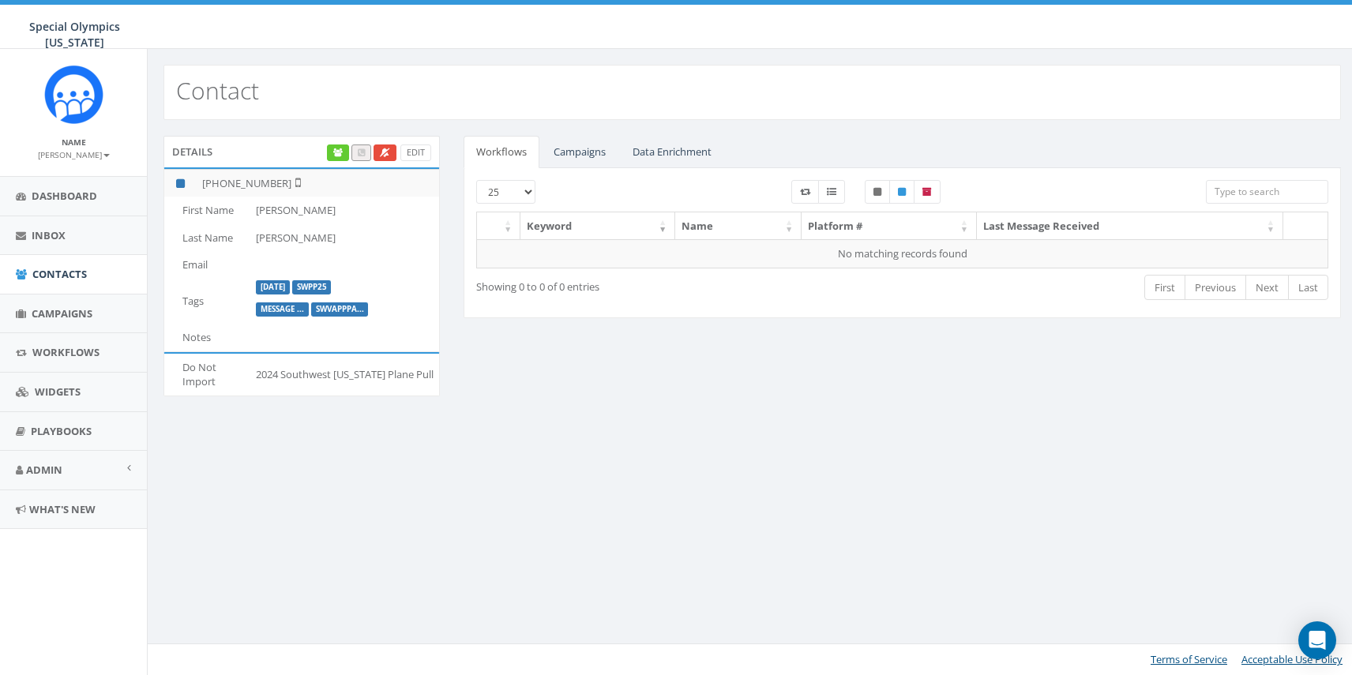
click at [293, 311] on label "message ..." at bounding box center [282, 309] width 53 height 14
